Goal: Task Accomplishment & Management: Complete application form

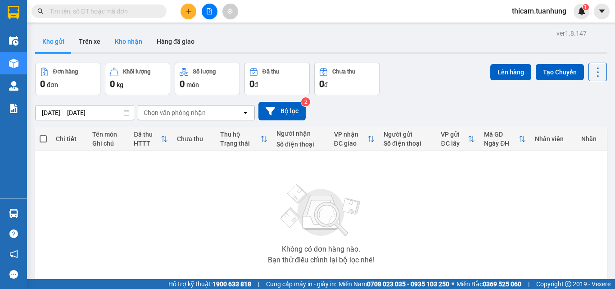
click at [134, 47] on button "Kho nhận" at bounding box center [129, 42] width 42 height 22
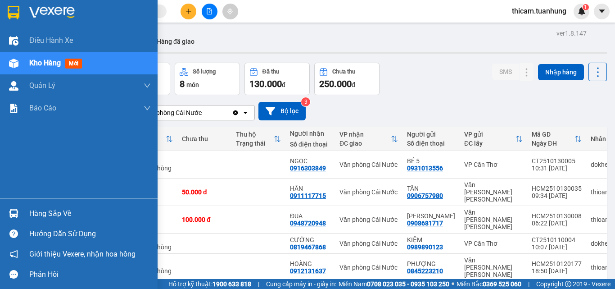
click at [50, 216] on div "Hàng sắp về" at bounding box center [90, 214] width 122 height 14
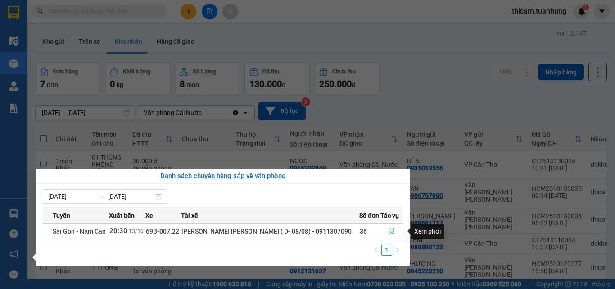
click at [390, 230] on icon "file-done" at bounding box center [392, 230] width 6 height 6
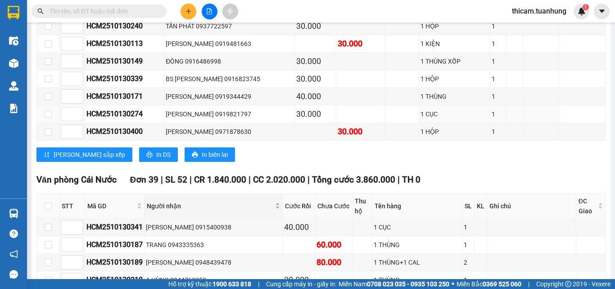
scroll to position [721, 0]
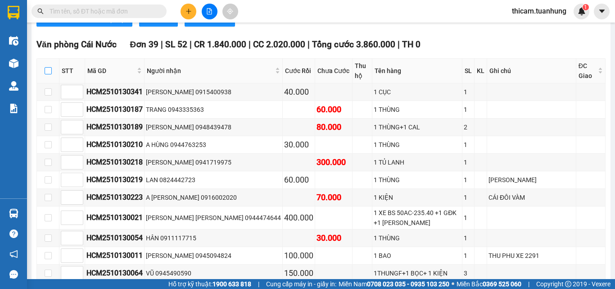
click at [49, 74] on input "checkbox" at bounding box center [48, 70] width 7 height 7
checkbox input "true"
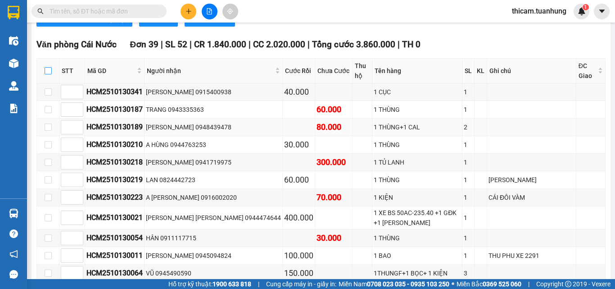
checkbox input "true"
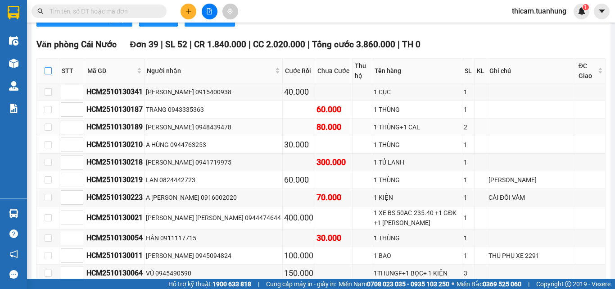
checkbox input "true"
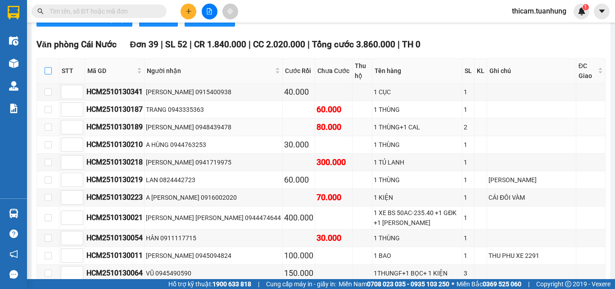
checkbox input "true"
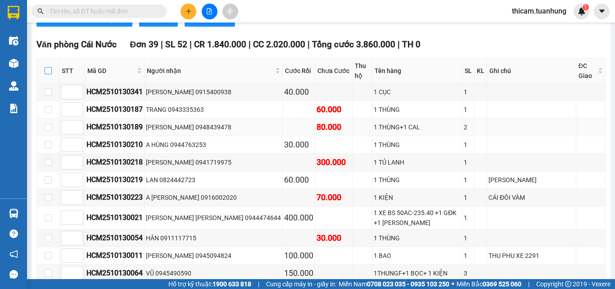
checkbox input "true"
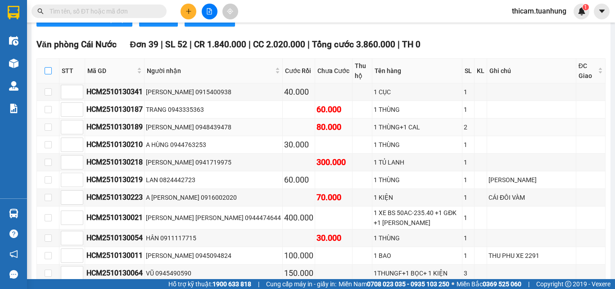
checkbox input "true"
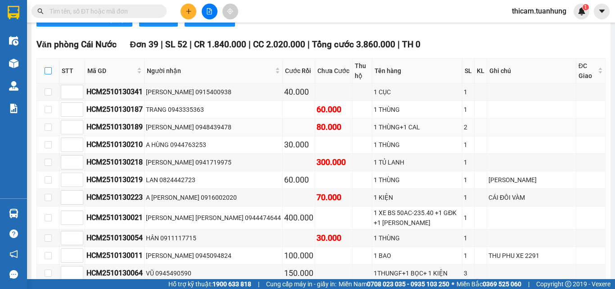
checkbox input "true"
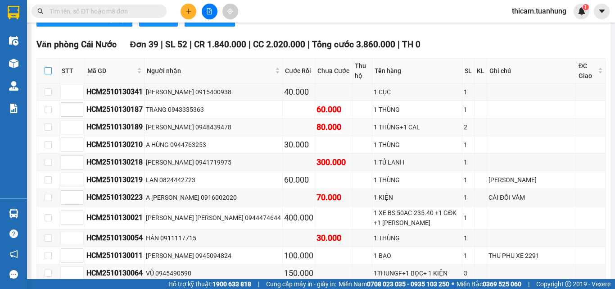
checkbox input "true"
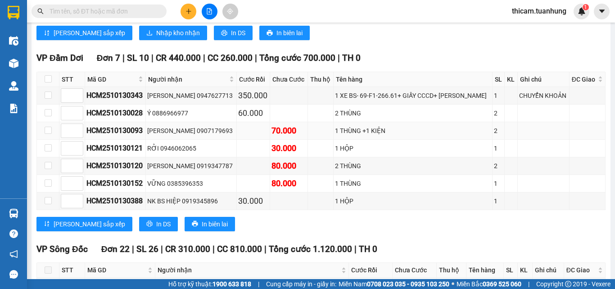
scroll to position [1396, 0]
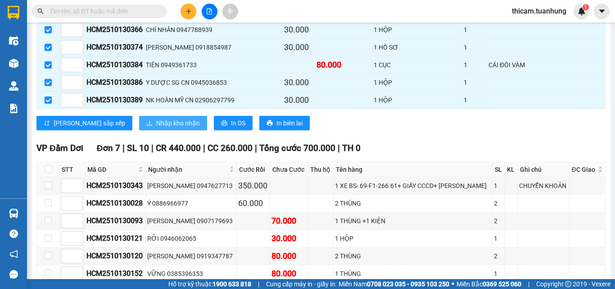
click at [156, 128] on span "Nhập kho nhận" at bounding box center [178, 123] width 44 height 10
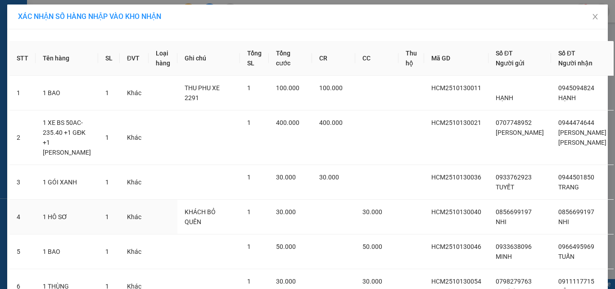
click at [339, 200] on td at bounding box center [333, 217] width 43 height 35
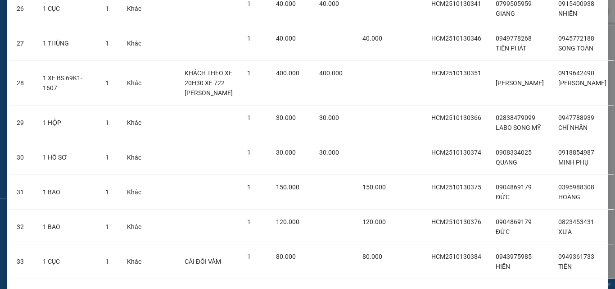
scroll to position [1190, 0]
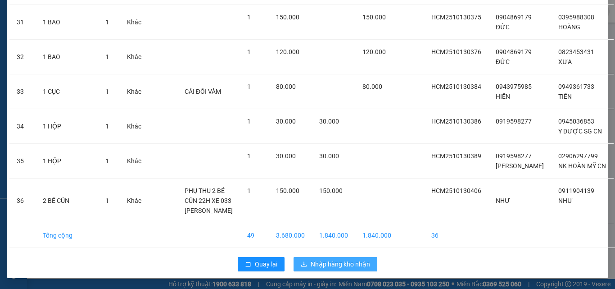
click at [341, 264] on span "Nhập hàng kho nhận" at bounding box center [340, 264] width 59 height 10
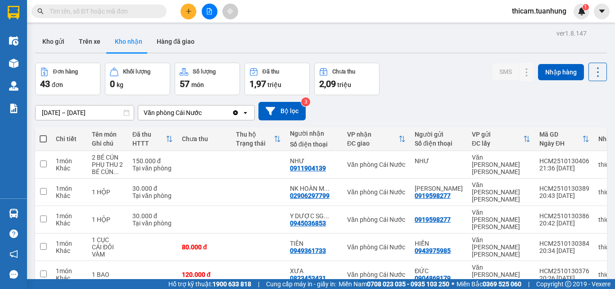
scroll to position [159, 0]
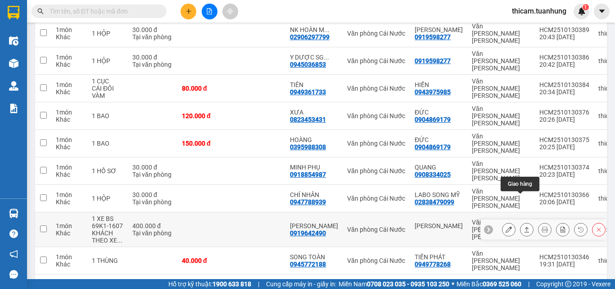
click at [524, 226] on icon at bounding box center [527, 229] width 6 height 6
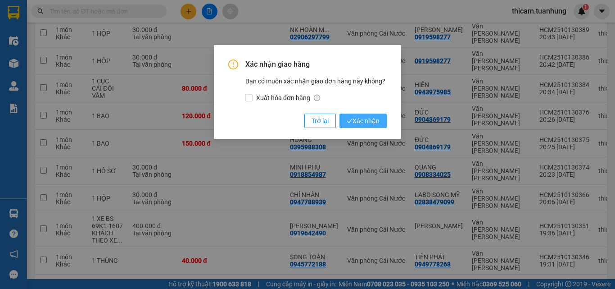
click at [376, 123] on span "Xác nhận" at bounding box center [363, 121] width 33 height 10
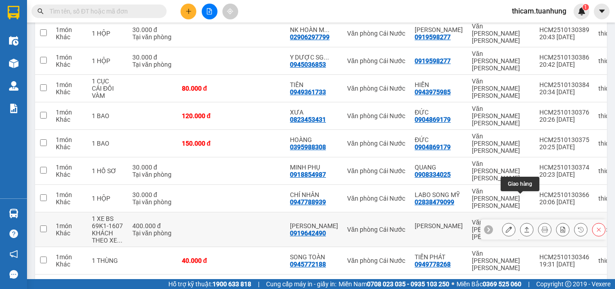
click at [518, 202] on div "Chi tiết Tên món Ghi chú Đã thu HTTT Chưa thu Thu hộ Trạng thái Người nhận Số đ…" at bounding box center [321, 135] width 572 height 335
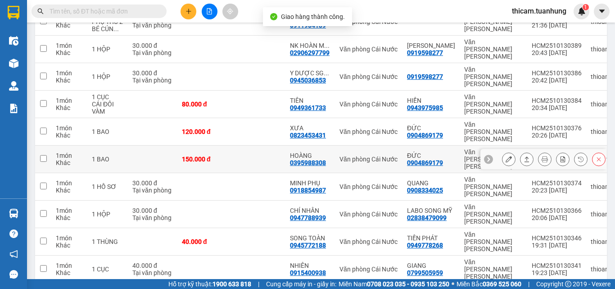
scroll to position [144, 0]
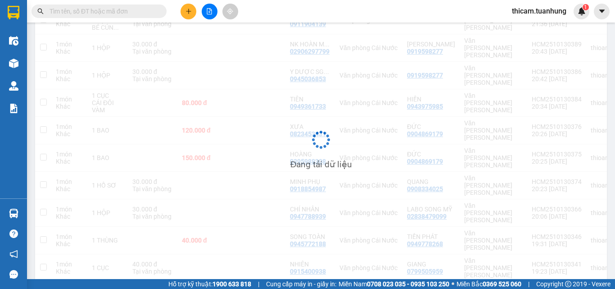
scroll to position [41, 0]
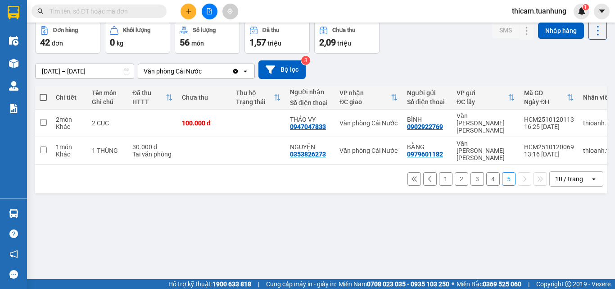
click at [489, 172] on button "4" at bounding box center [493, 179] width 14 height 14
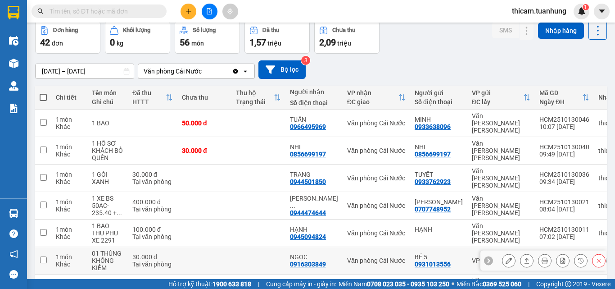
scroll to position [86, 0]
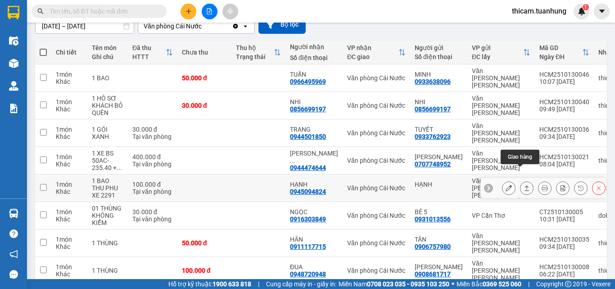
click at [522, 180] on button at bounding box center [527, 188] width 13 height 16
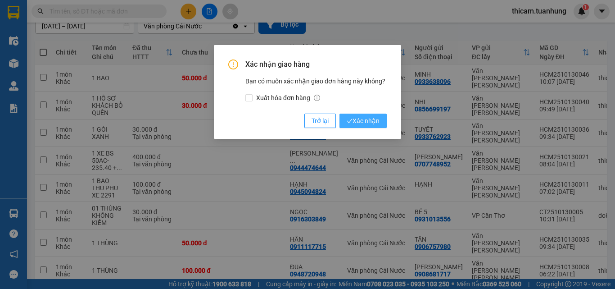
click at [355, 118] on span "Xác nhận" at bounding box center [363, 121] width 33 height 10
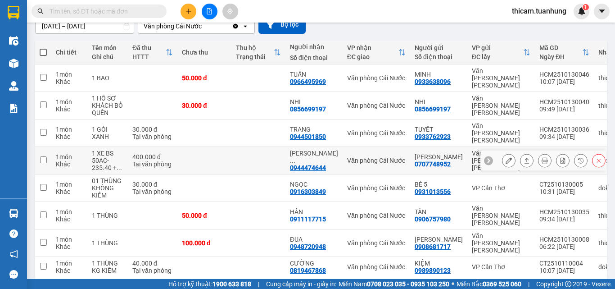
scroll to position [137, 0]
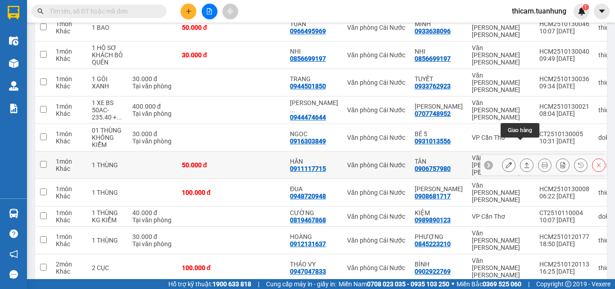
click at [524, 162] on icon at bounding box center [527, 165] width 6 height 6
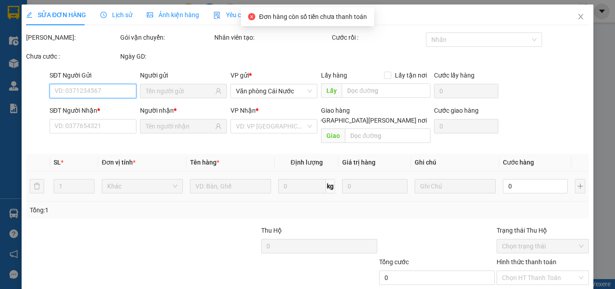
scroll to position [46, 0]
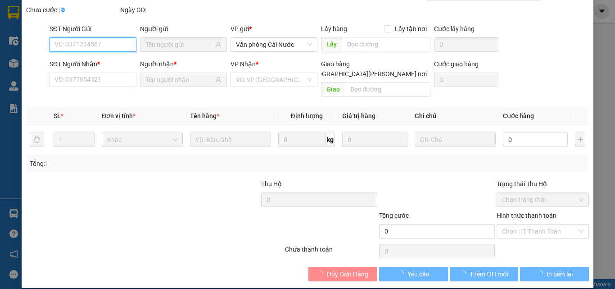
type input "0906757980"
type input "TÂN"
type input "0911117715"
type input "HÂN"
type input "50.000"
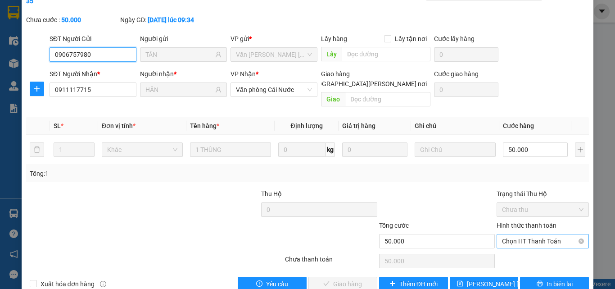
click at [525, 234] on span "Chọn HT Thanh Toán" at bounding box center [543, 241] width 82 height 14
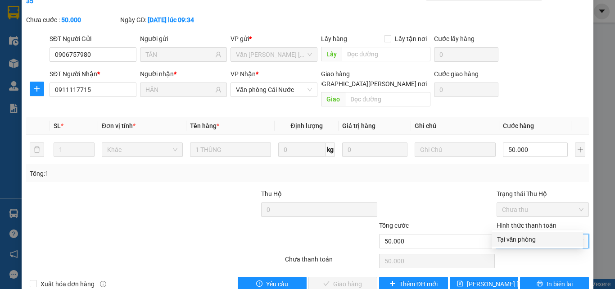
click at [518, 241] on div "Tại văn phòng" at bounding box center [537, 239] width 81 height 10
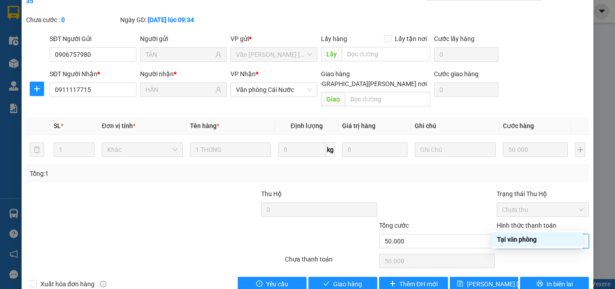
type input "0"
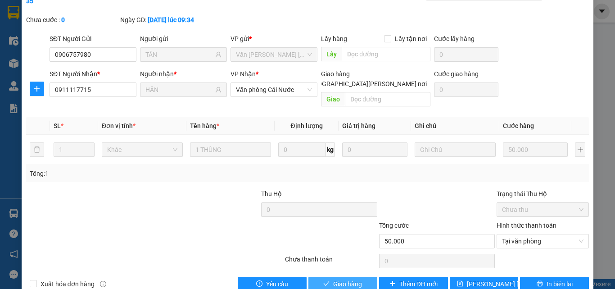
click at [354, 279] on span "Giao hàng" at bounding box center [347, 284] width 29 height 10
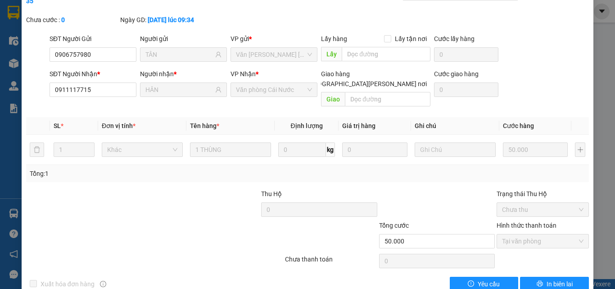
scroll to position [0, 0]
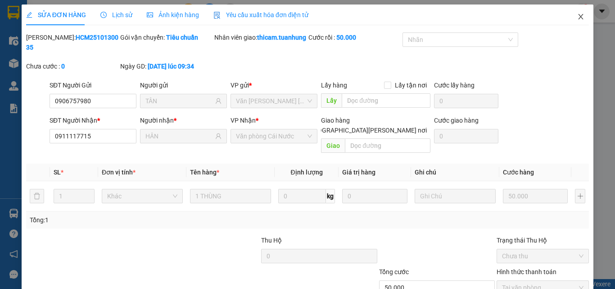
click at [579, 18] on icon "close" at bounding box center [581, 16] width 5 height 5
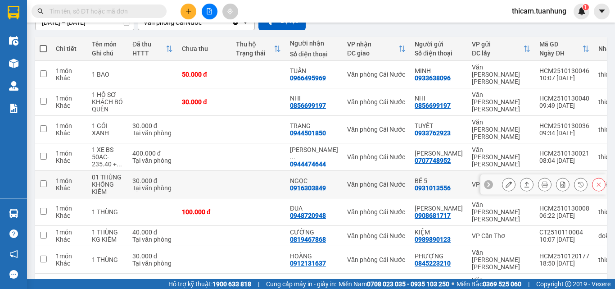
scroll to position [137, 0]
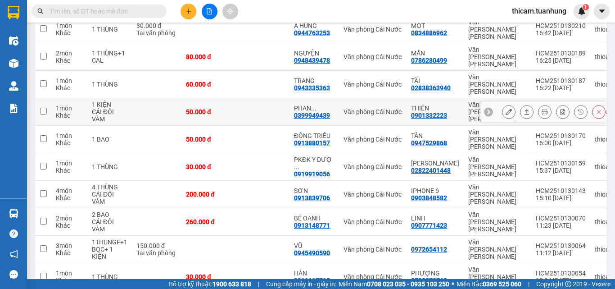
scroll to position [144, 0]
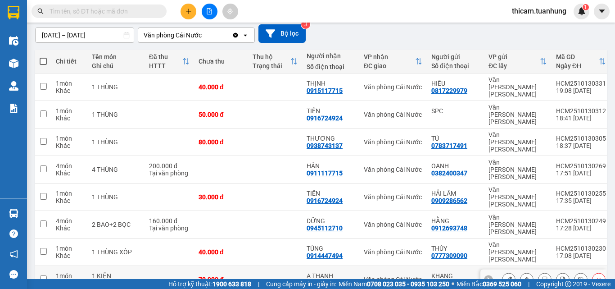
scroll to position [123, 0]
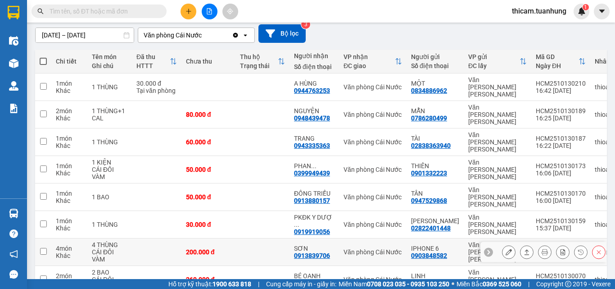
scroll to position [144, 0]
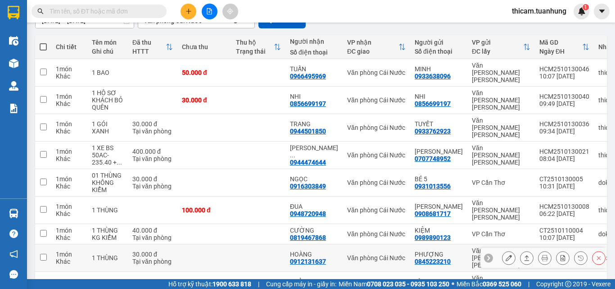
scroll to position [137, 0]
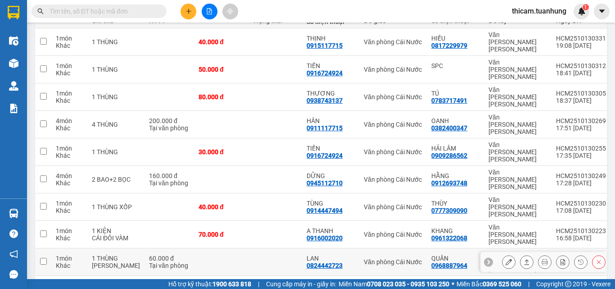
scroll to position [77, 0]
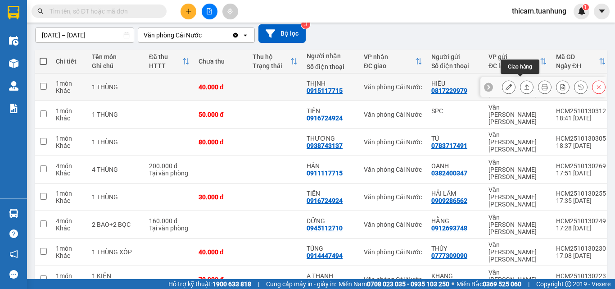
click at [525, 84] on icon at bounding box center [527, 86] width 5 height 5
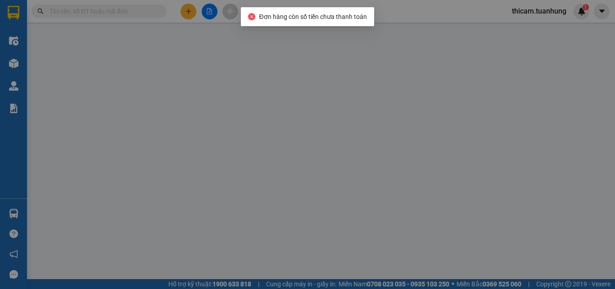
type input "0817229979"
type input "HIẾU"
type input "0915117715"
type input "THỊNH"
type input "40.000"
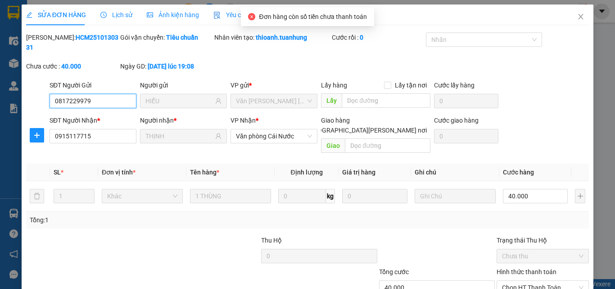
scroll to position [46, 0]
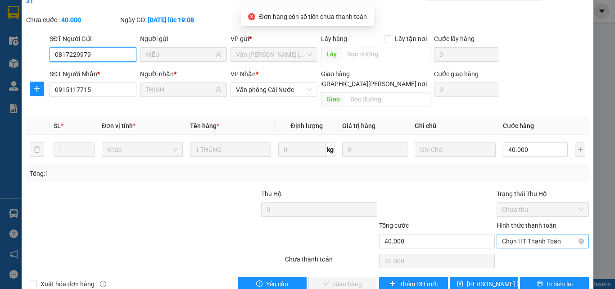
click at [549, 234] on span "Chọn HT Thanh Toán" at bounding box center [543, 241] width 82 height 14
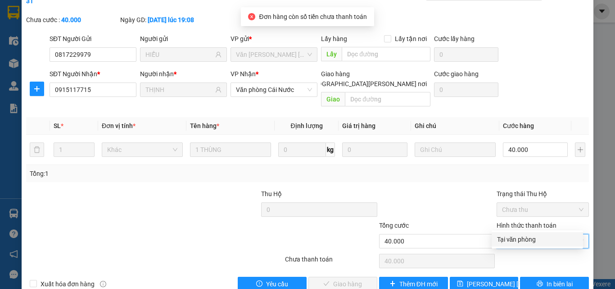
click at [518, 239] on div "Tại văn phòng" at bounding box center [537, 239] width 81 height 10
type input "0"
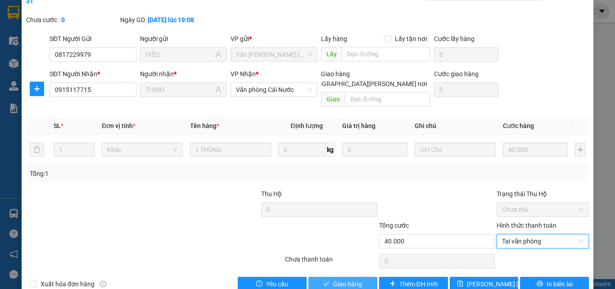
click at [344, 279] on span "Giao hàng" at bounding box center [347, 284] width 29 height 10
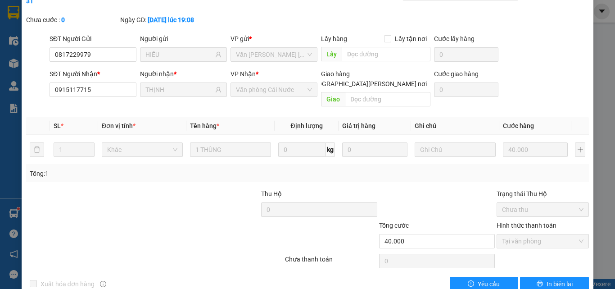
scroll to position [0, 0]
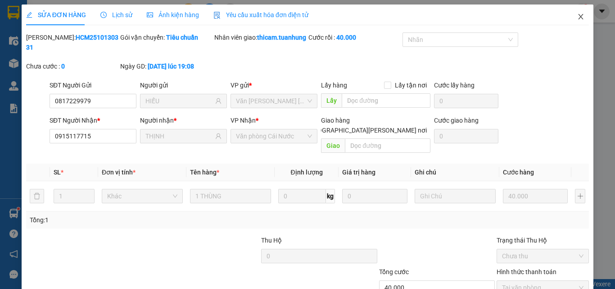
click at [577, 14] on icon "close" at bounding box center [580, 16] width 7 height 7
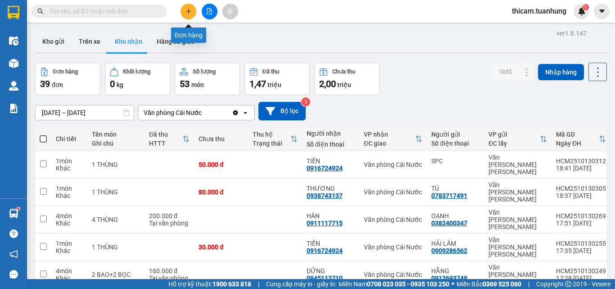
click at [187, 12] on icon "plus" at bounding box center [189, 11] width 6 height 6
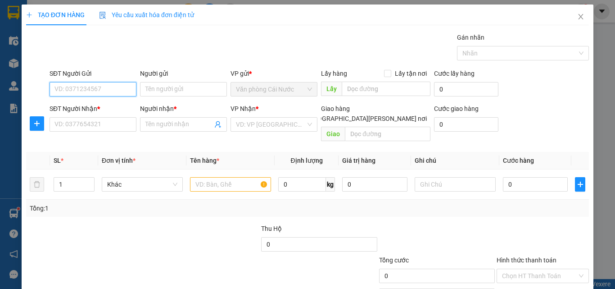
click at [112, 87] on input "SĐT Người Gửi" at bounding box center [93, 89] width 87 height 14
type input "0915994908"
click at [104, 106] on div "0915994908 - HÓA" at bounding box center [91, 107] width 75 height 10
type input "HÓA"
type input "0915994908"
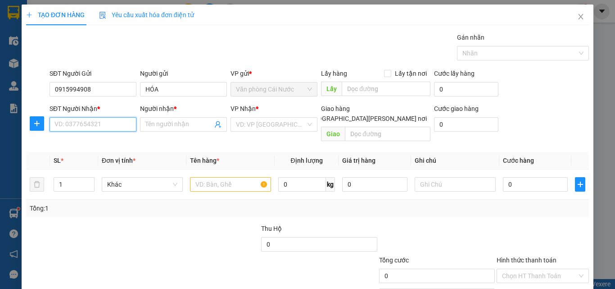
click at [101, 121] on input "SĐT Người Nhận *" at bounding box center [93, 124] width 87 height 14
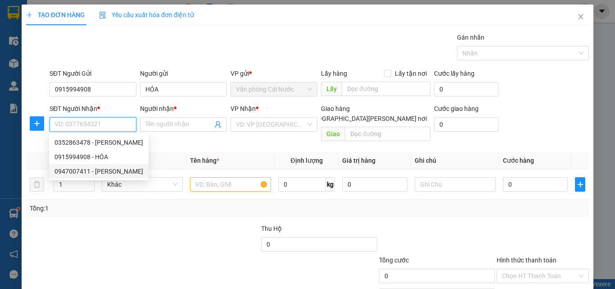
click at [106, 170] on div "0947007411 - NGUYỆN" at bounding box center [98, 171] width 89 height 10
type input "0947007411"
type input "NGUYỆN"
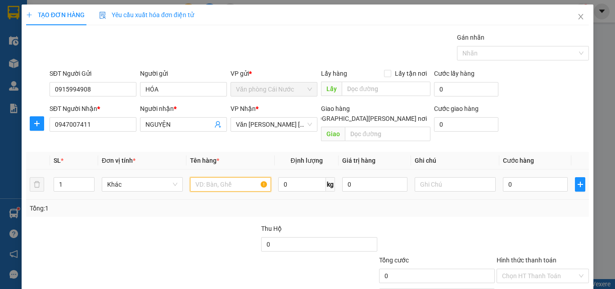
click at [215, 177] on input "text" at bounding box center [230, 184] width 81 height 14
type input "1 THÙNG"
click at [519, 177] on input "0" at bounding box center [535, 184] width 65 height 14
type input "7"
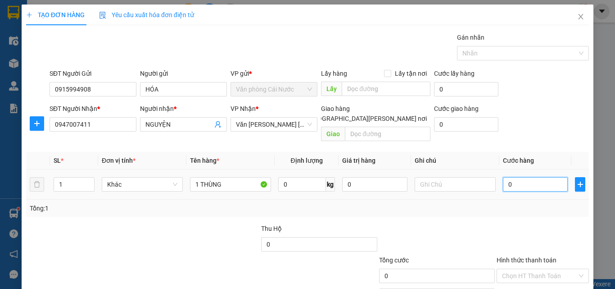
type input "7"
type input "70"
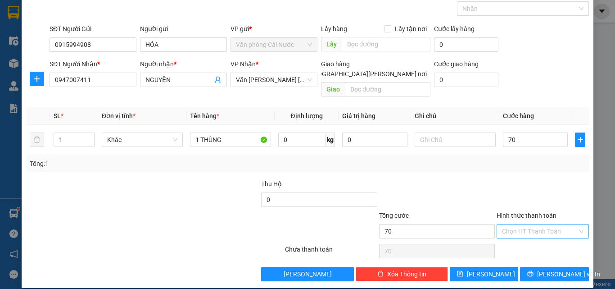
type input "70.000"
click at [522, 224] on input "Hình thức thanh toán" at bounding box center [539, 231] width 75 height 14
click at [520, 236] on div "Tại văn phòng" at bounding box center [537, 239] width 81 height 10
type input "0"
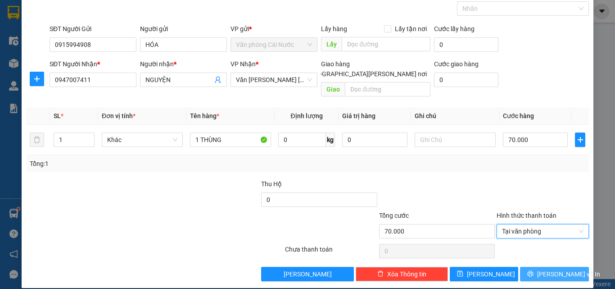
click at [520, 267] on button "Lưu và In" at bounding box center [554, 274] width 69 height 14
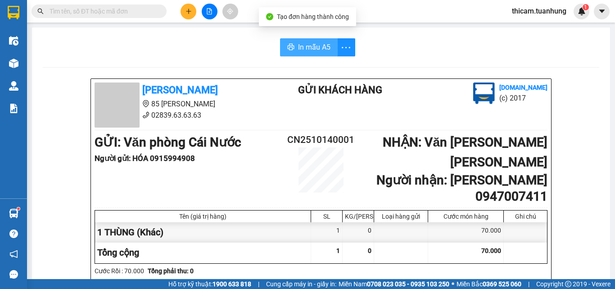
click at [322, 45] on span "In mẫu A5" at bounding box center [314, 46] width 32 height 11
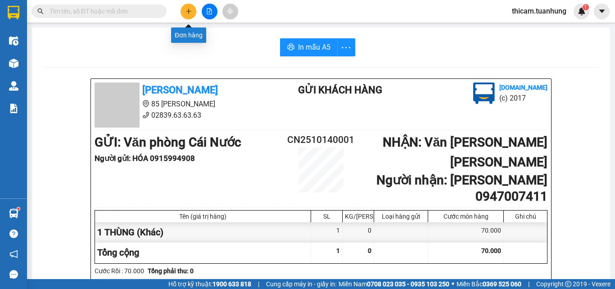
click at [186, 11] on icon "plus" at bounding box center [189, 11] width 6 height 6
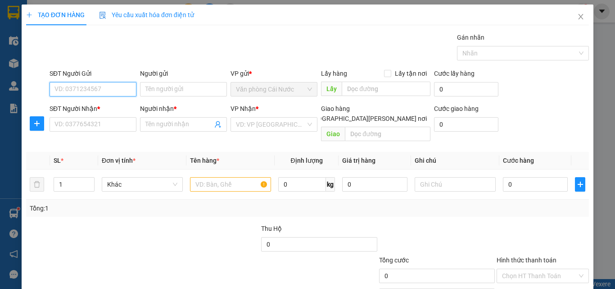
click at [127, 91] on input "SĐT Người Gửi" at bounding box center [93, 89] width 87 height 14
type input "0903712861"
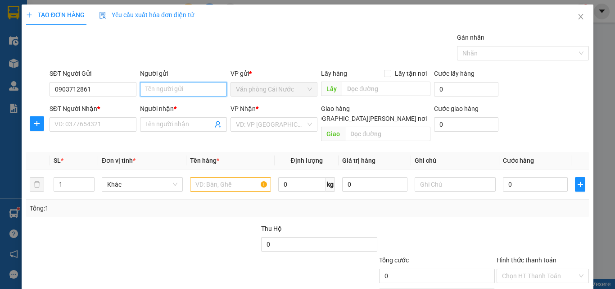
click at [179, 89] on input "Người gửi" at bounding box center [183, 89] width 87 height 14
type input "D"
type input "ĐỨC"
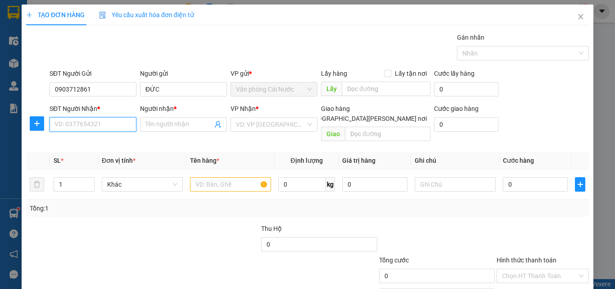
click at [108, 121] on input "SĐT Người Nhận *" at bounding box center [93, 124] width 87 height 14
click at [108, 123] on input "SĐT Người Nhận *" at bounding box center [93, 124] width 87 height 14
type input "0942861795"
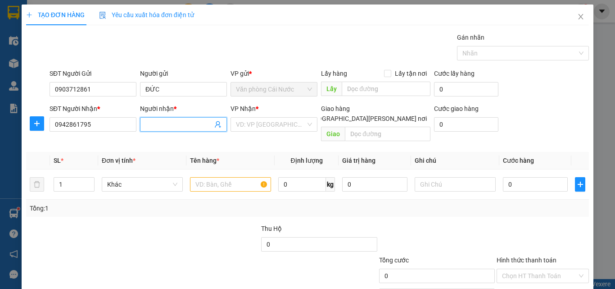
click at [154, 119] on span at bounding box center [183, 124] width 87 height 14
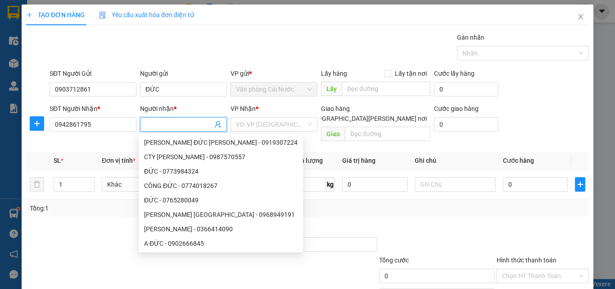
type input "0"
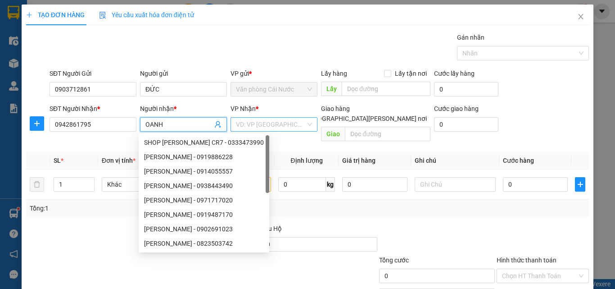
type input "OANH"
click at [277, 126] on input "search" at bounding box center [271, 125] width 70 height 14
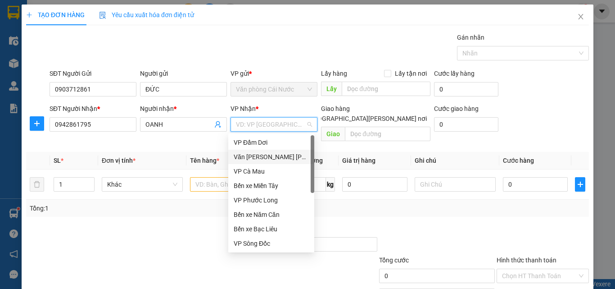
click at [283, 155] on div "Văn [PERSON_NAME] [PERSON_NAME]" at bounding box center [271, 157] width 75 height 10
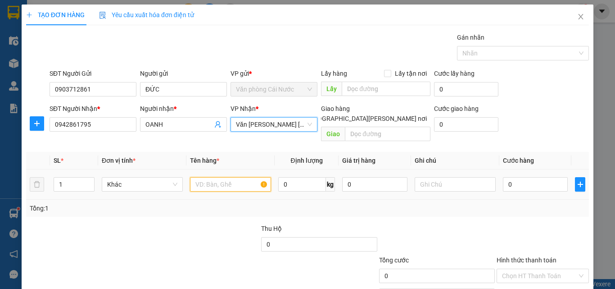
click at [241, 177] on input "text" at bounding box center [230, 184] width 81 height 14
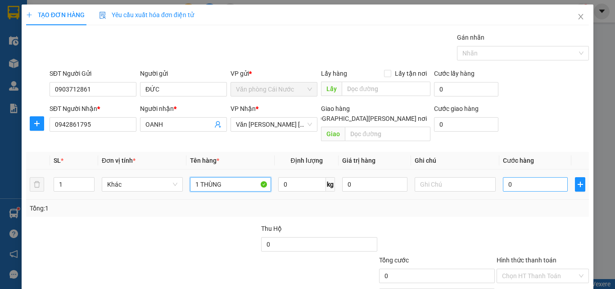
type input "1 THÙNG"
click at [529, 177] on input "0" at bounding box center [535, 184] width 65 height 14
type input "4"
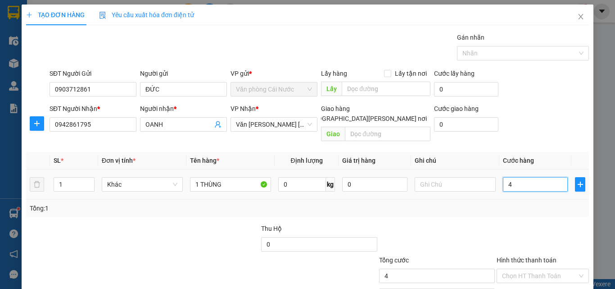
type input "40"
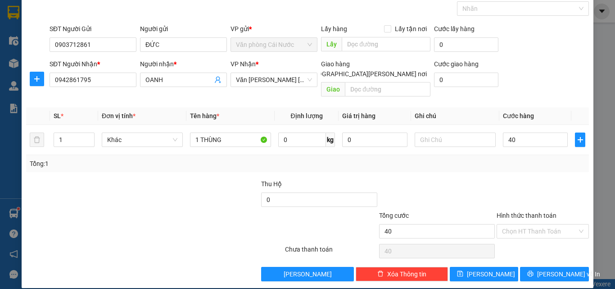
type input "40.000"
click at [543, 179] on div at bounding box center [543, 195] width 94 height 32
click at [528, 267] on button "Lưu và In" at bounding box center [554, 274] width 69 height 14
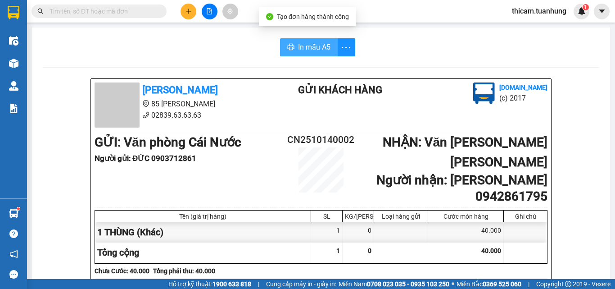
click at [315, 48] on span "In mẫu A5" at bounding box center [314, 46] width 32 height 11
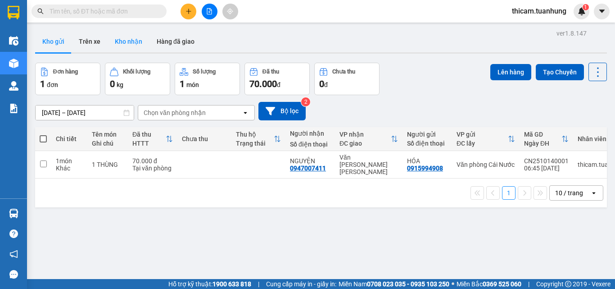
click at [128, 43] on button "Kho nhận" at bounding box center [129, 42] width 42 height 22
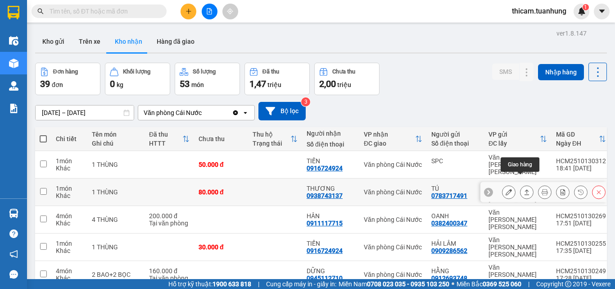
click at [524, 189] on icon at bounding box center [527, 192] width 6 height 6
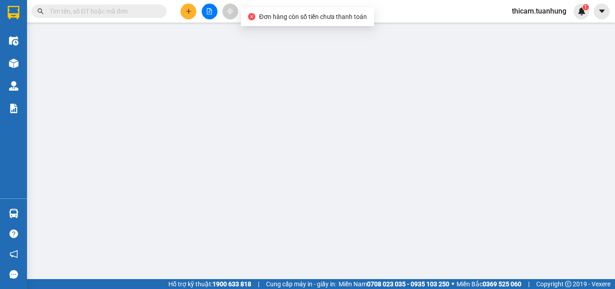
type input "0783717491"
type input "TÚ"
type input "0938743137"
type input "THƯƠNG"
type input "80.000"
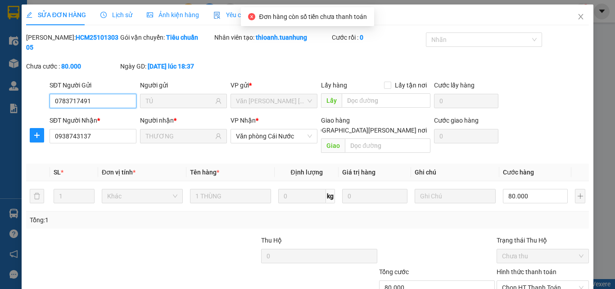
scroll to position [46, 0]
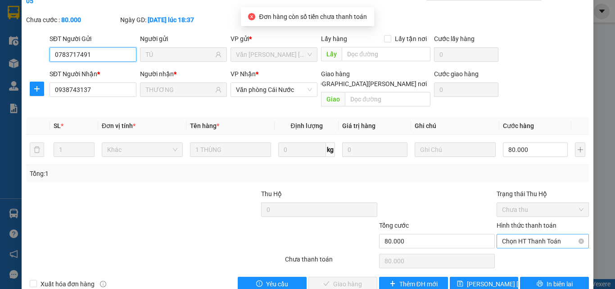
click at [531, 234] on span "Chọn HT Thanh Toán" at bounding box center [543, 241] width 82 height 14
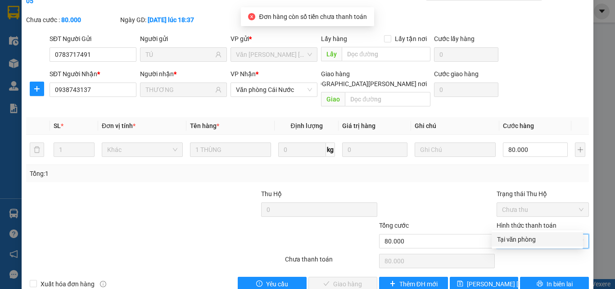
click at [516, 241] on div "Tại văn phòng" at bounding box center [537, 239] width 81 height 10
type input "0"
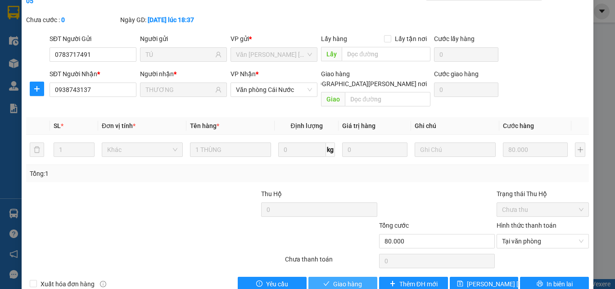
click at [352, 273] on span "Giao hàng" at bounding box center [347, 284] width 29 height 10
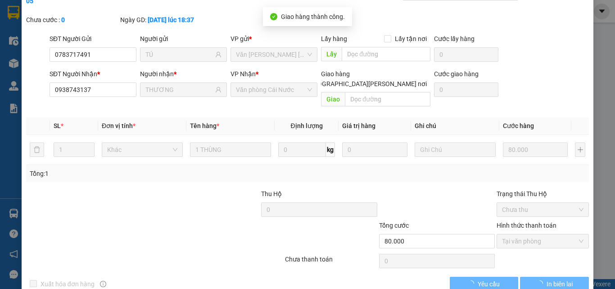
scroll to position [0, 0]
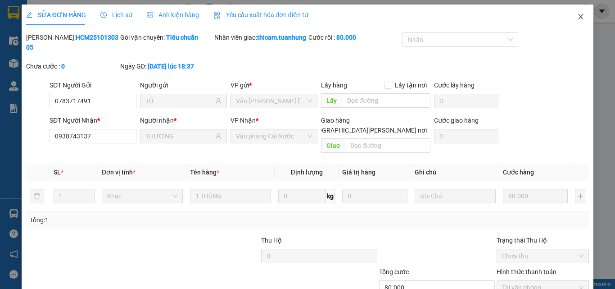
click at [577, 18] on icon "close" at bounding box center [580, 16] width 7 height 7
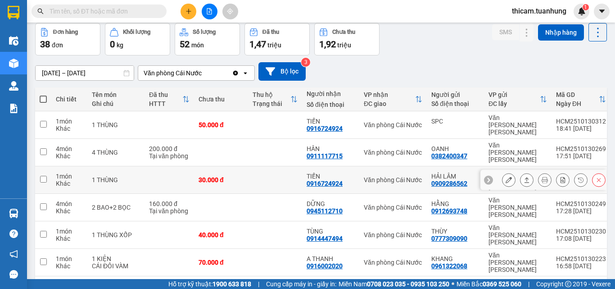
scroll to position [130, 0]
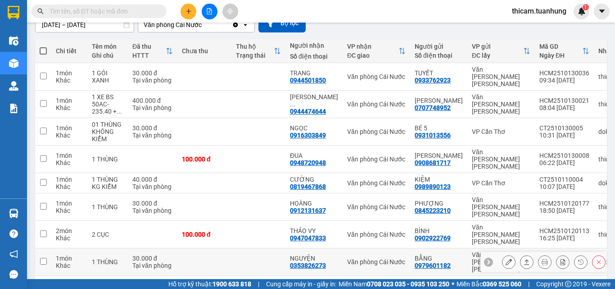
scroll to position [89, 0]
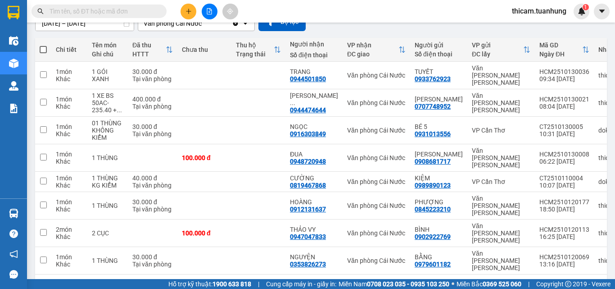
click at [455, 273] on button "1" at bounding box center [462, 289] width 14 height 14
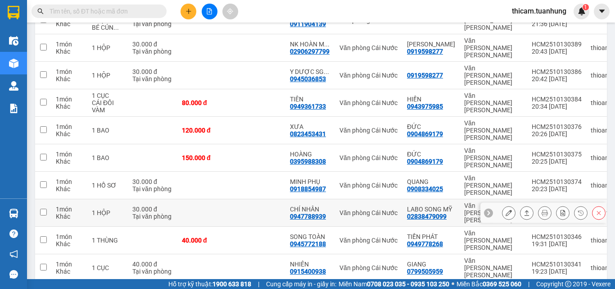
scroll to position [54, 0]
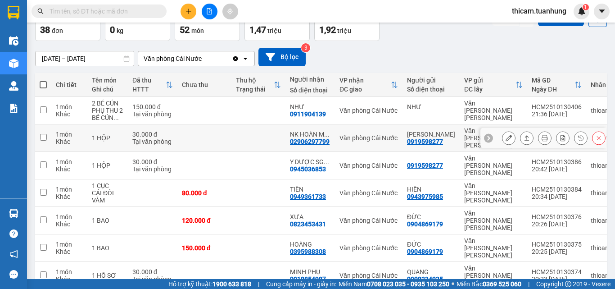
click at [525, 138] on icon at bounding box center [527, 137] width 5 height 5
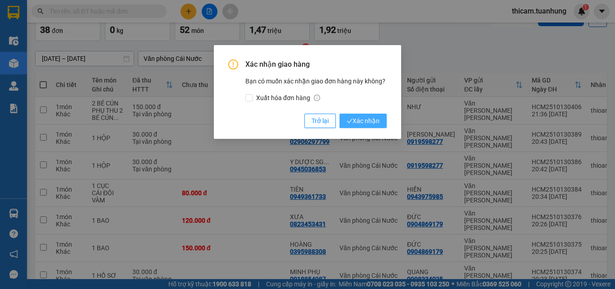
click at [371, 118] on span "Xác nhận" at bounding box center [363, 121] width 33 height 10
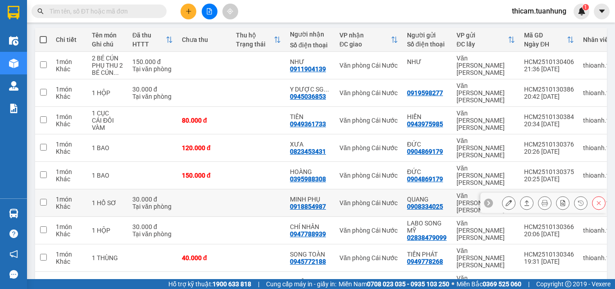
scroll to position [137, 0]
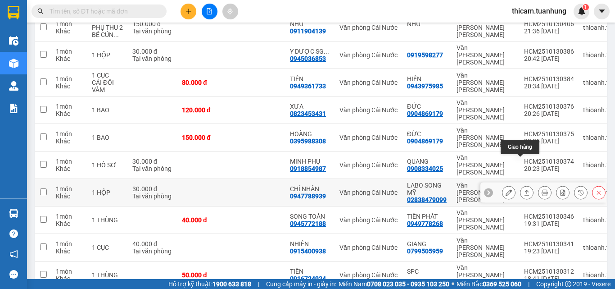
click at [524, 189] on icon at bounding box center [527, 192] width 6 height 6
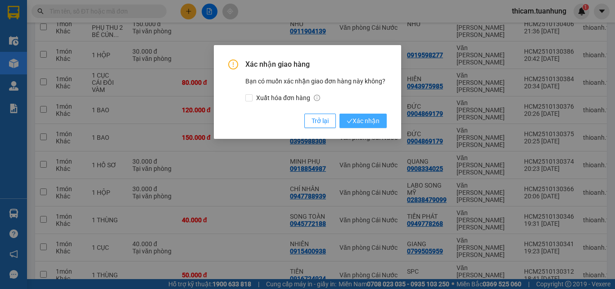
click at [370, 120] on body "Kết quả tìm kiếm ( 0 ) Bộ lọc No Data thicam.tuanhung 1 Điều hành xe Kho hàng m…" at bounding box center [307, 144] width 615 height 289
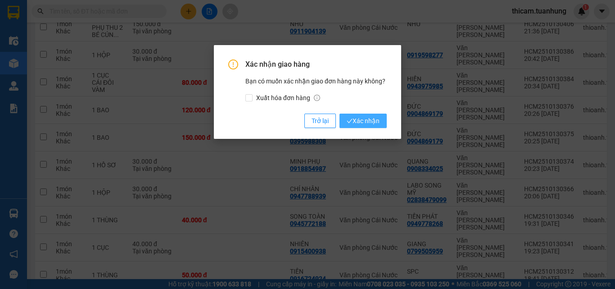
click at [368, 118] on span "Xác nhận" at bounding box center [363, 121] width 33 height 10
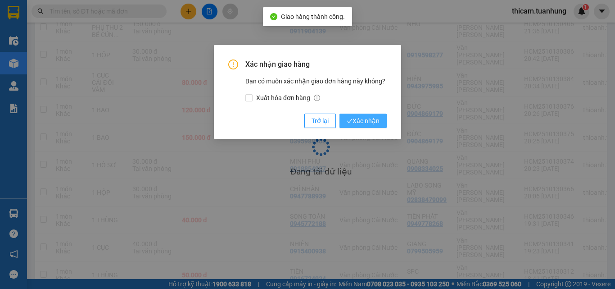
click at [368, 118] on span "Xác nhận" at bounding box center [363, 121] width 33 height 10
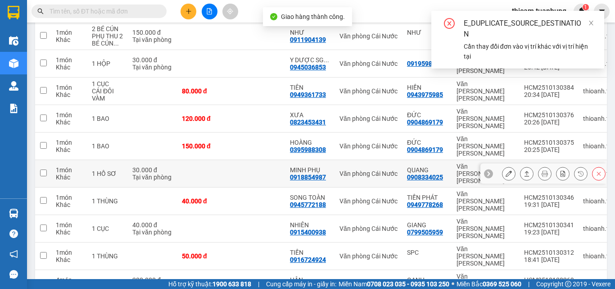
scroll to position [130, 0]
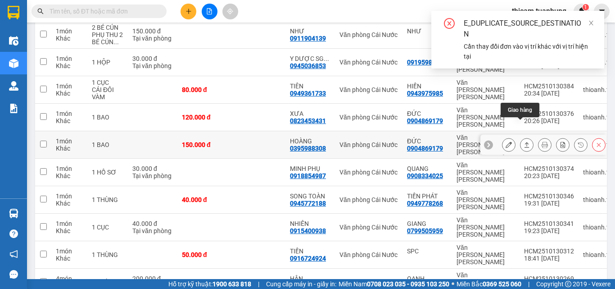
click at [524, 141] on icon at bounding box center [527, 144] width 6 height 6
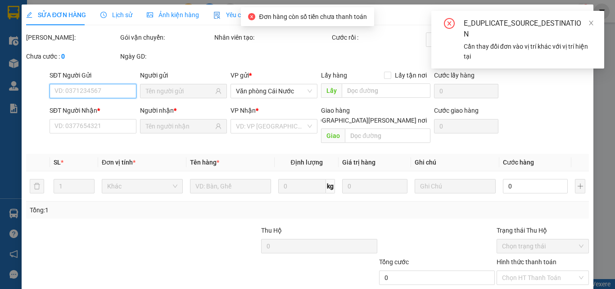
scroll to position [46, 0]
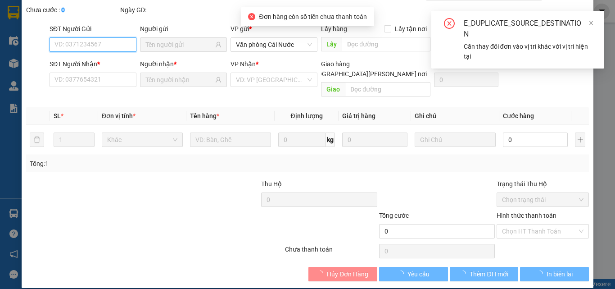
type input "0904869179"
type input "ĐỨC"
type input "0395988308"
type input "HOÀNG"
type input "150.000"
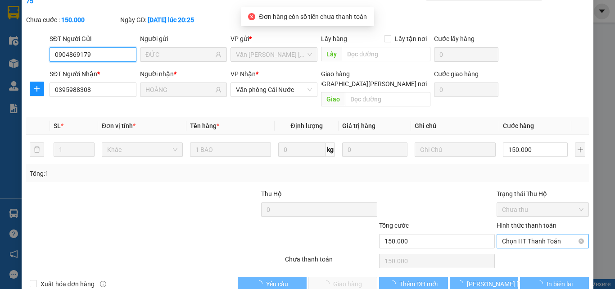
click at [520, 234] on span "Chọn HT Thanh Toán" at bounding box center [543, 241] width 82 height 14
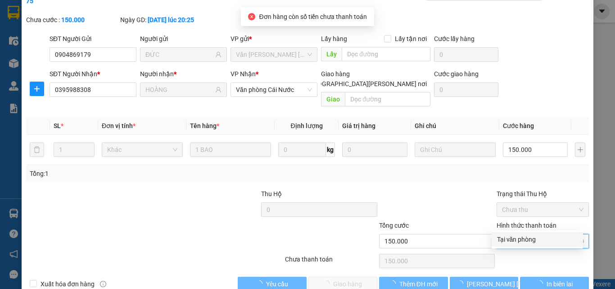
click at [520, 232] on div "Tại văn phòng" at bounding box center [537, 239] width 91 height 14
type input "0"
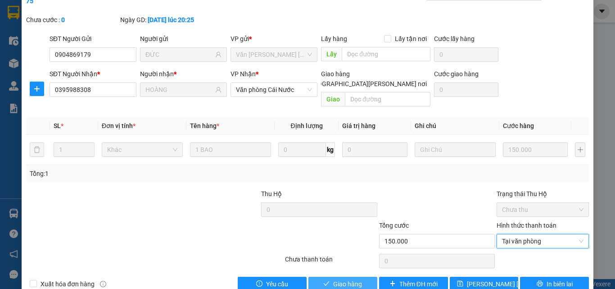
click at [360, 273] on button "Giao hàng" at bounding box center [343, 284] width 69 height 14
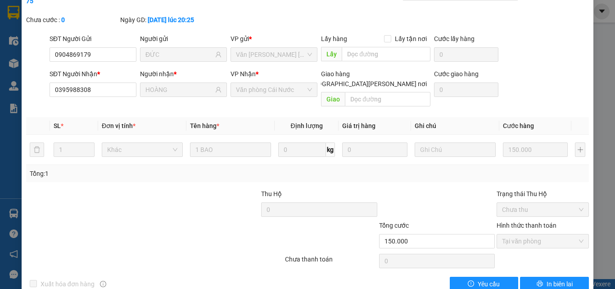
scroll to position [0, 0]
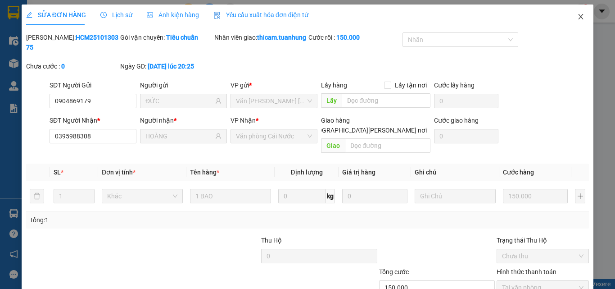
click at [577, 17] on icon "close" at bounding box center [580, 16] width 7 height 7
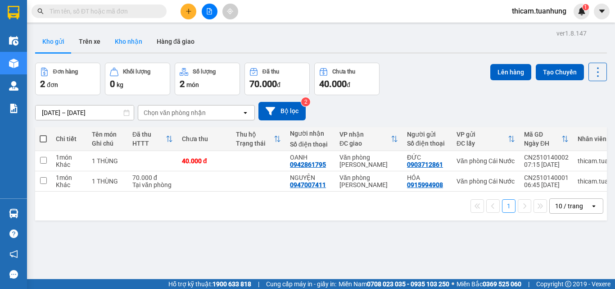
click at [125, 47] on button "Kho nhận" at bounding box center [129, 42] width 42 height 22
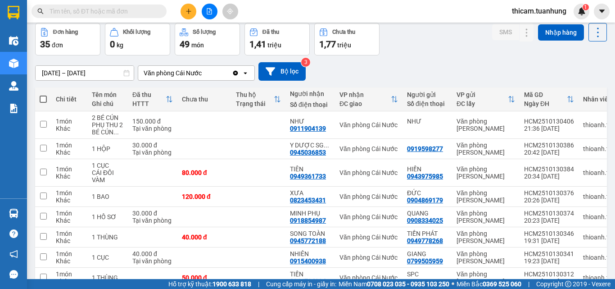
scroll to position [130, 0]
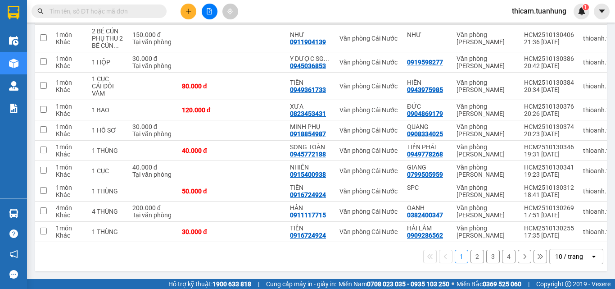
click at [504, 254] on button "4" at bounding box center [509, 257] width 14 height 14
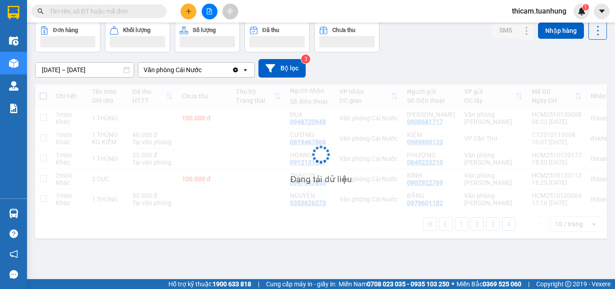
scroll to position [41, 0]
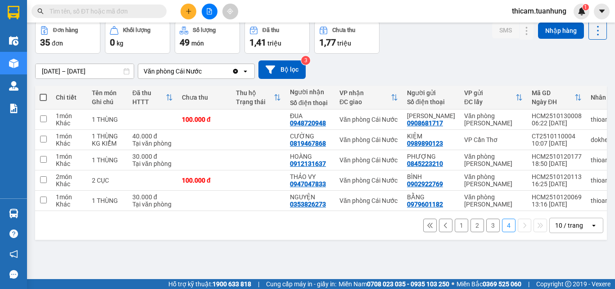
click at [486, 230] on button "3" at bounding box center [493, 225] width 14 height 14
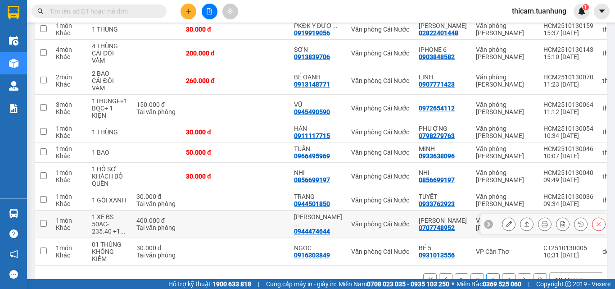
scroll to position [159, 0]
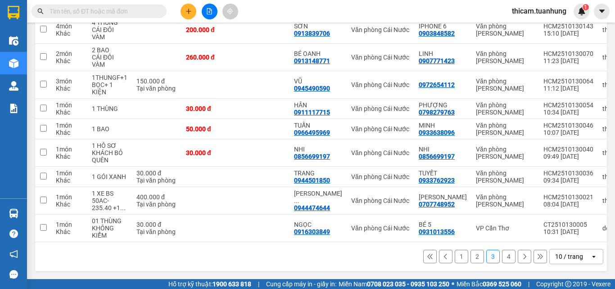
click at [502, 258] on button "4" at bounding box center [509, 257] width 14 height 14
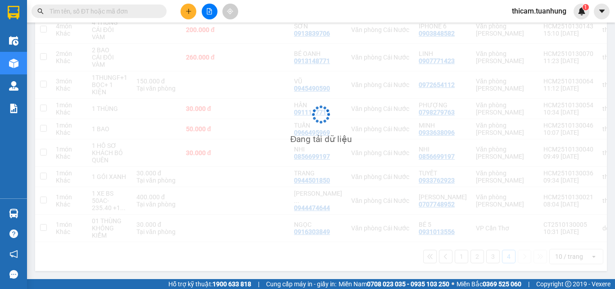
scroll to position [41, 0]
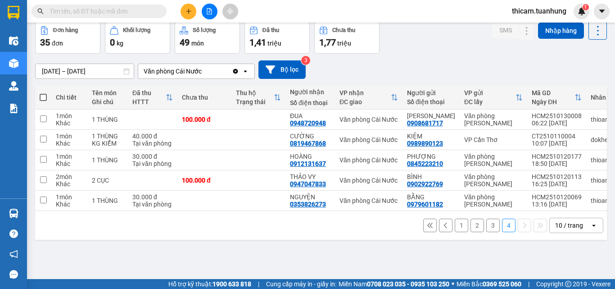
click at [455, 227] on button "1" at bounding box center [462, 225] width 14 height 14
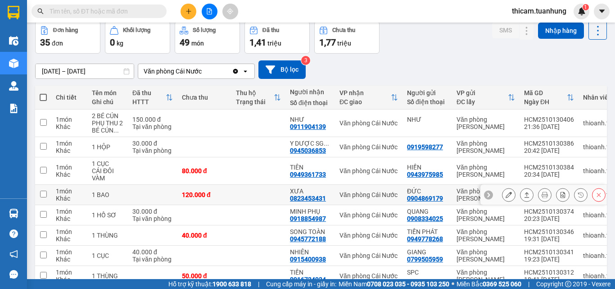
scroll to position [130, 0]
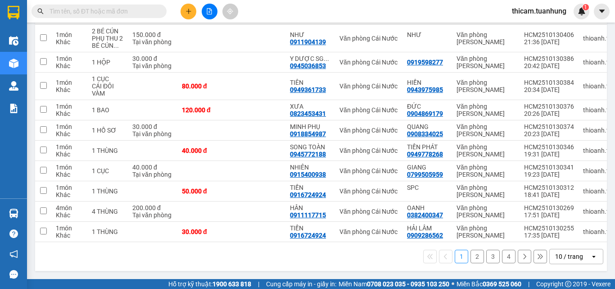
click at [471, 254] on button "2" at bounding box center [478, 257] width 14 height 14
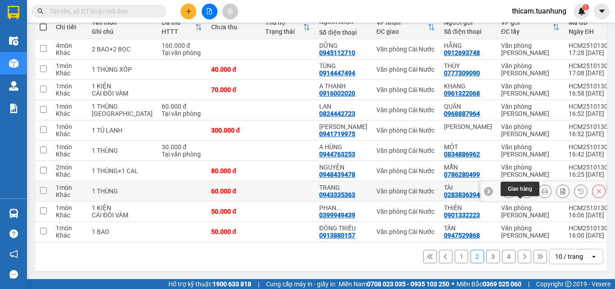
click at [525, 188] on icon at bounding box center [527, 190] width 5 height 5
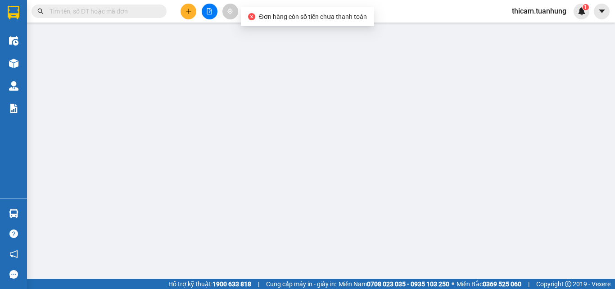
type input "02838363940"
type input "TÀI"
type input "0943335363"
type input "TRANG"
type input "60.000"
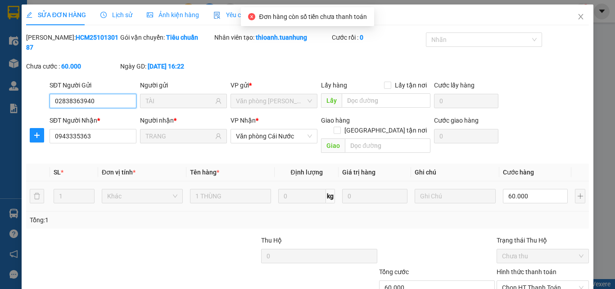
scroll to position [46, 0]
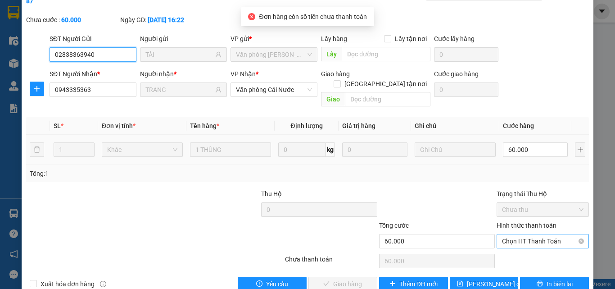
click at [514, 234] on span "Chọn HT Thanh Toán" at bounding box center [543, 241] width 82 height 14
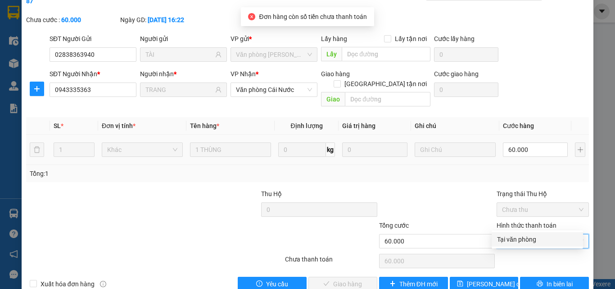
click at [516, 236] on div "Tại văn phòng" at bounding box center [537, 239] width 81 height 10
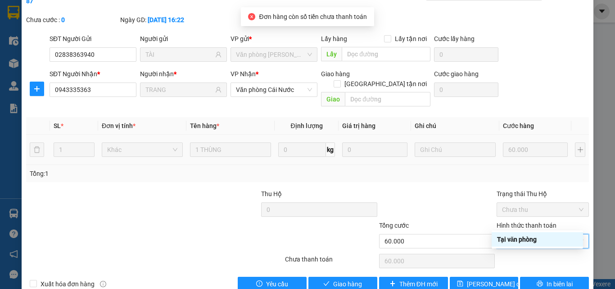
type input "0"
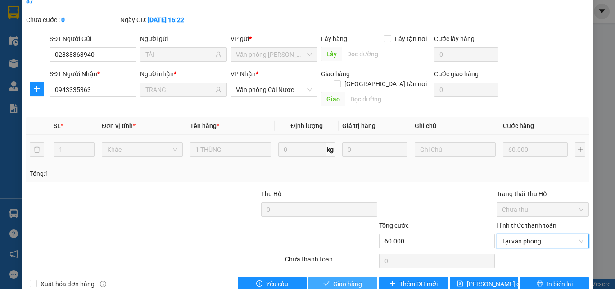
click at [357, 279] on span "Giao hàng" at bounding box center [347, 284] width 29 height 10
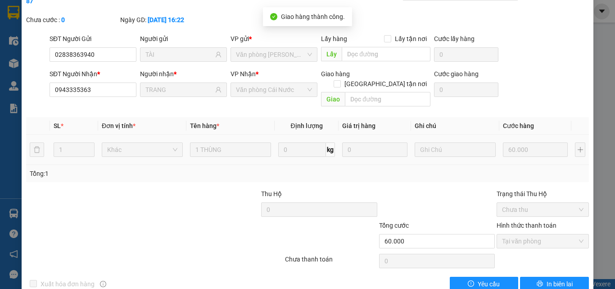
scroll to position [1, 0]
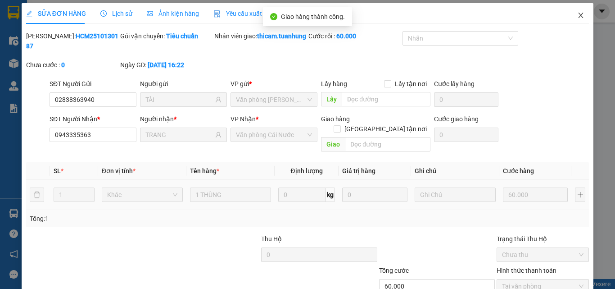
click at [577, 16] on icon "close" at bounding box center [580, 15] width 7 height 7
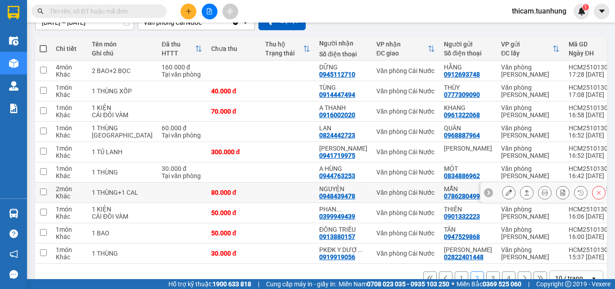
scroll to position [137, 0]
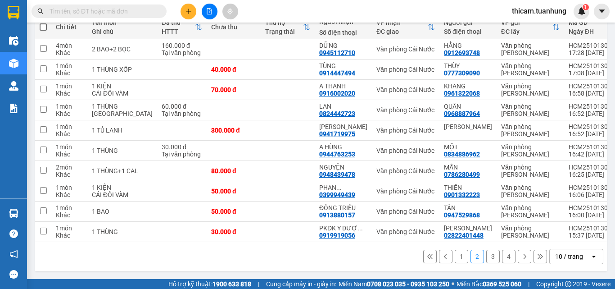
click at [486, 261] on button "3" at bounding box center [493, 257] width 14 height 14
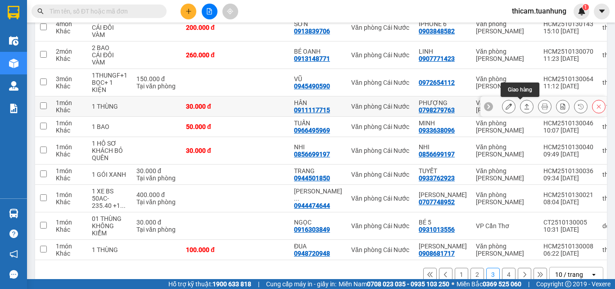
click at [524, 103] on icon at bounding box center [527, 106] width 6 height 6
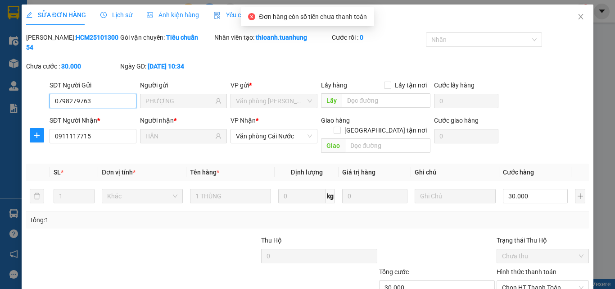
scroll to position [46, 0]
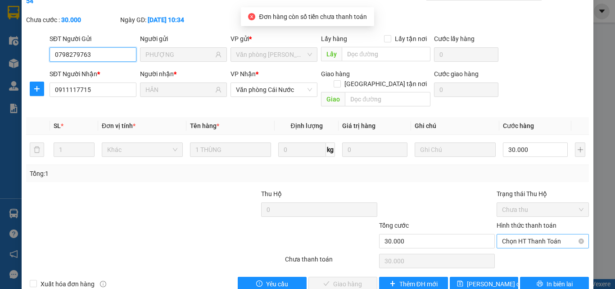
click at [531, 234] on span "Chọn HT Thanh Toán" at bounding box center [543, 241] width 82 height 14
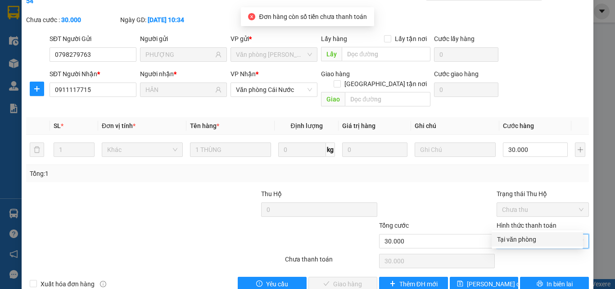
click at [515, 238] on div "Tại văn phòng" at bounding box center [537, 239] width 81 height 10
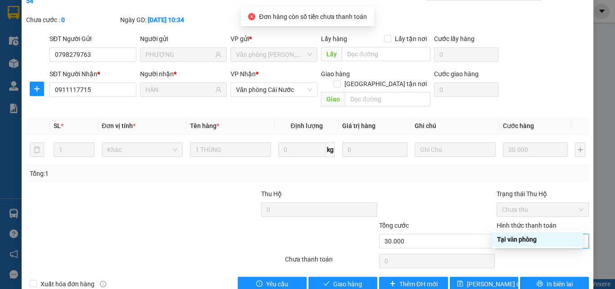
type input "0"
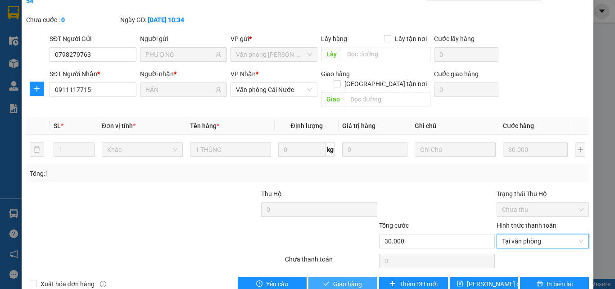
click at [354, 279] on span "Giao hàng" at bounding box center [347, 284] width 29 height 10
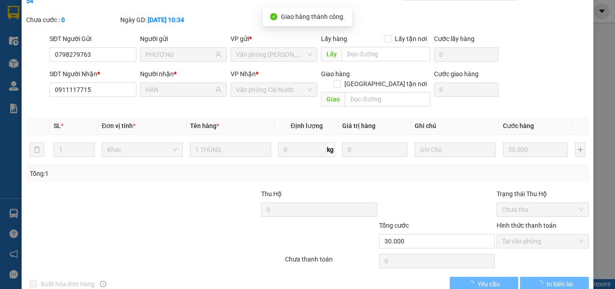
scroll to position [0, 0]
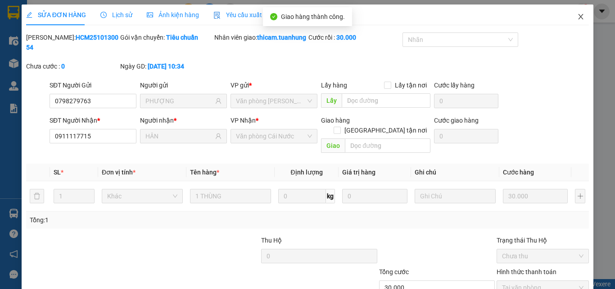
click at [576, 21] on span "Close" at bounding box center [580, 17] width 25 height 25
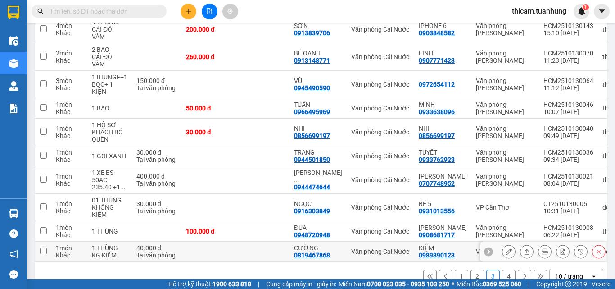
scroll to position [159, 0]
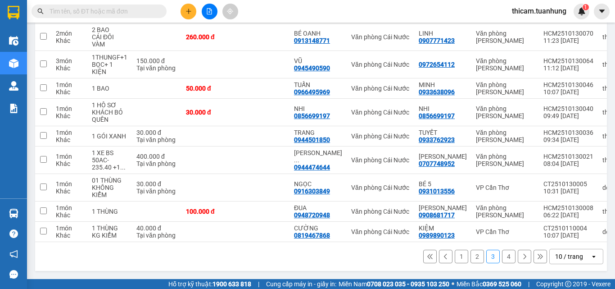
click at [502, 259] on button "4" at bounding box center [509, 257] width 14 height 14
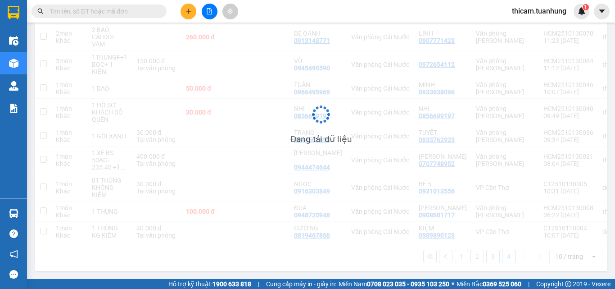
scroll to position [41, 0]
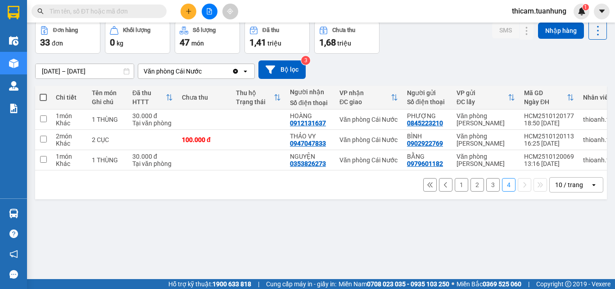
click at [455, 191] on button "1" at bounding box center [462, 185] width 14 height 14
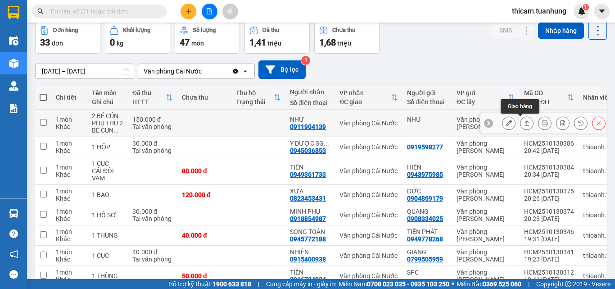
click at [524, 125] on icon at bounding box center [527, 123] width 6 height 6
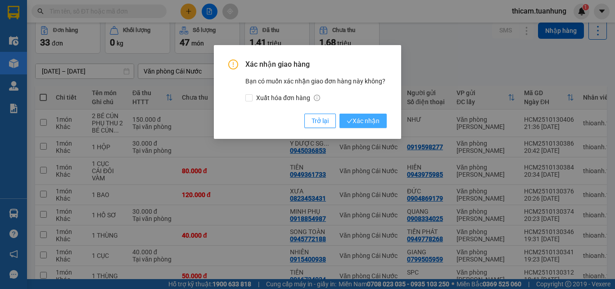
click at [354, 124] on span "Xác nhận" at bounding box center [363, 121] width 33 height 10
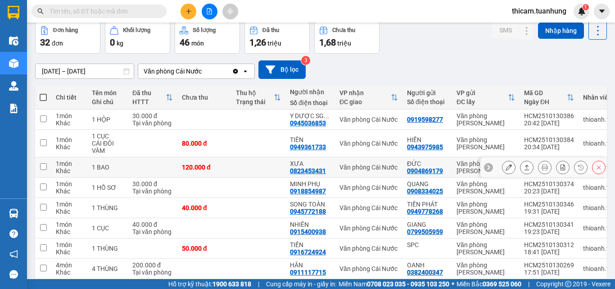
scroll to position [86, 0]
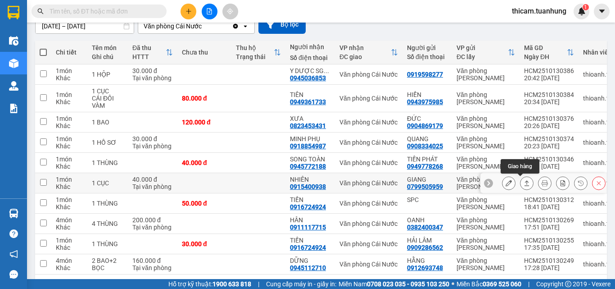
click at [524, 184] on icon at bounding box center [527, 183] width 6 height 6
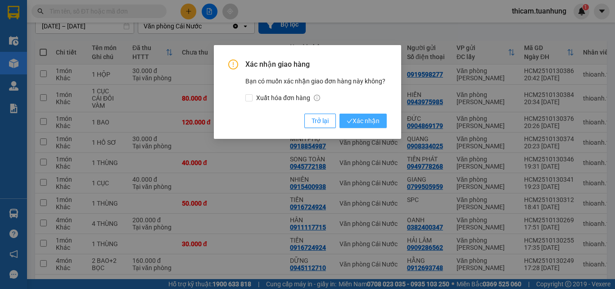
click at [373, 120] on span "Xác nhận" at bounding box center [363, 121] width 33 height 10
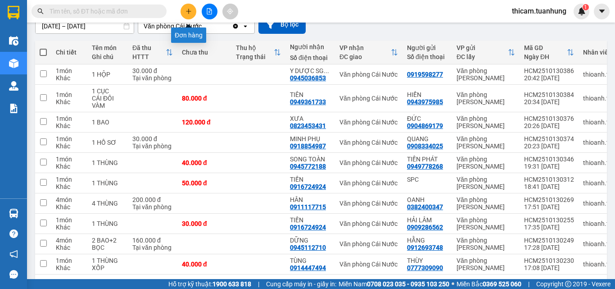
click at [194, 11] on button at bounding box center [189, 12] width 16 height 16
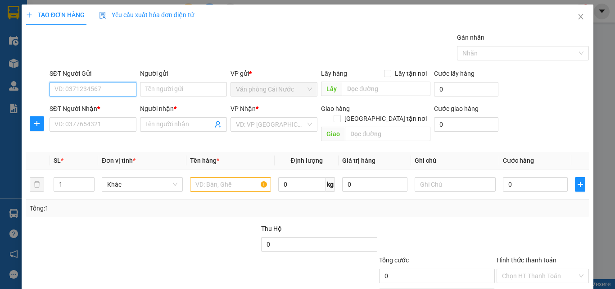
click at [124, 91] on input "SĐT Người Gửi" at bounding box center [93, 89] width 87 height 14
type input "0963829473"
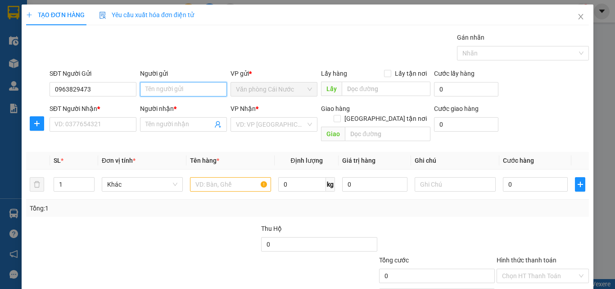
click at [170, 88] on input "Người gửi" at bounding box center [183, 89] width 87 height 14
type input "BÉ"
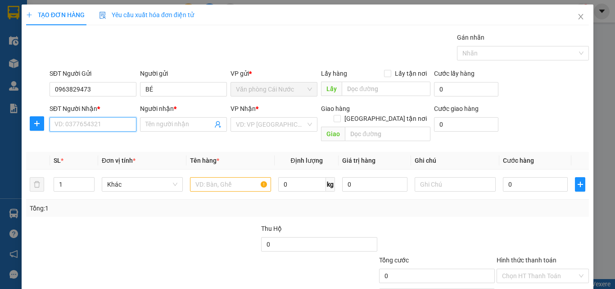
click at [91, 124] on input "SĐT Người Nhận *" at bounding box center [93, 124] width 87 height 14
click at [154, 122] on input "Người nhận *" at bounding box center [178, 124] width 67 height 10
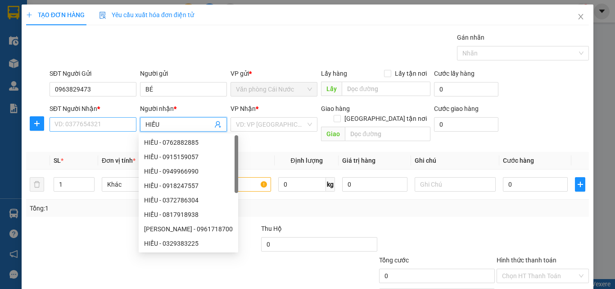
type input "HIẾU"
click at [92, 122] on input "SĐT Người Nhận *" at bounding box center [93, 124] width 87 height 14
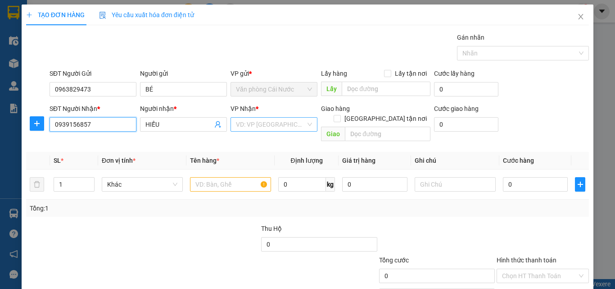
type input "0939156857"
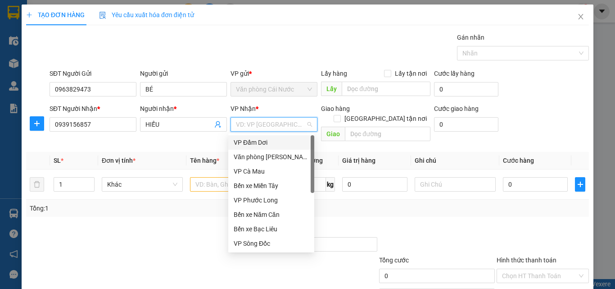
click at [283, 126] on input "search" at bounding box center [271, 125] width 70 height 14
click at [277, 155] on div "Văn phòng [PERSON_NAME]" at bounding box center [271, 157] width 75 height 10
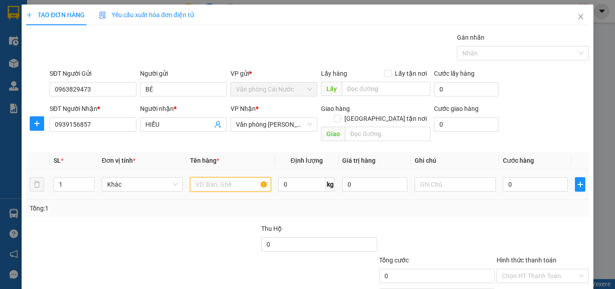
click at [231, 177] on input "text" at bounding box center [230, 184] width 81 height 14
type input "1 THÙNG"
click at [520, 177] on input "0" at bounding box center [535, 184] width 65 height 14
type input "4"
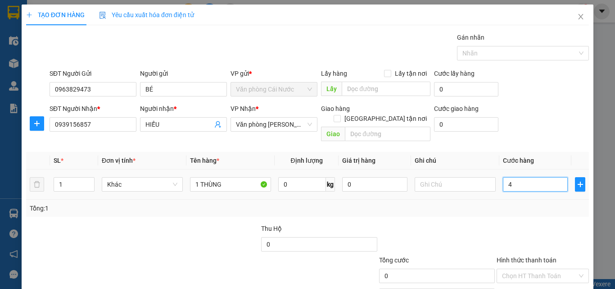
type input "4"
type input "40"
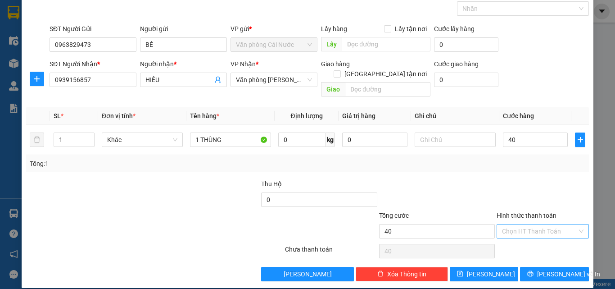
type input "40.000"
click at [536, 224] on input "Hình thức thanh toán" at bounding box center [539, 231] width 75 height 14
click at [527, 236] on div "Tại văn phòng" at bounding box center [537, 239] width 81 height 10
type input "0"
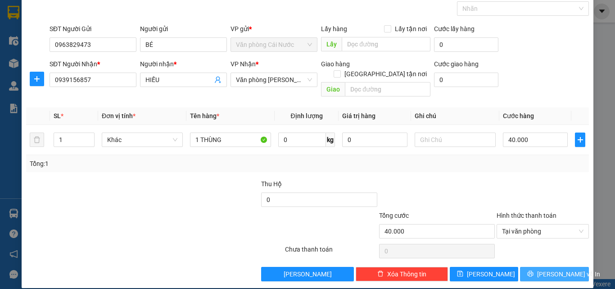
click at [528, 267] on button "Lưu và In" at bounding box center [554, 274] width 69 height 14
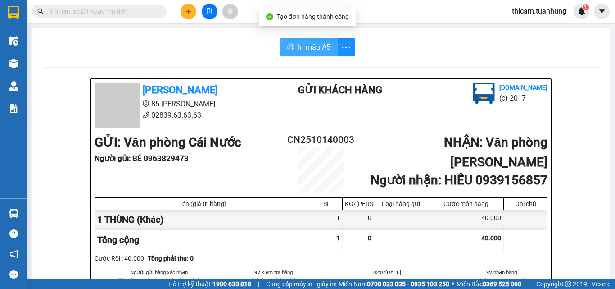
click at [307, 41] on button "In mẫu A5" at bounding box center [309, 47] width 58 height 18
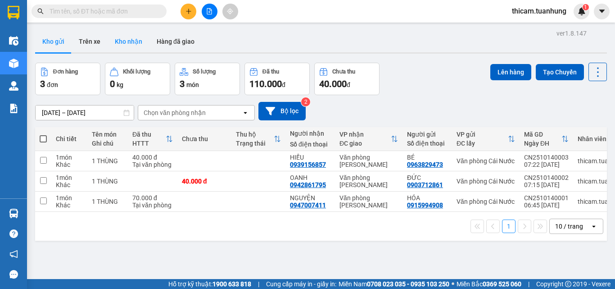
click at [132, 41] on button "Kho nhận" at bounding box center [129, 42] width 42 height 22
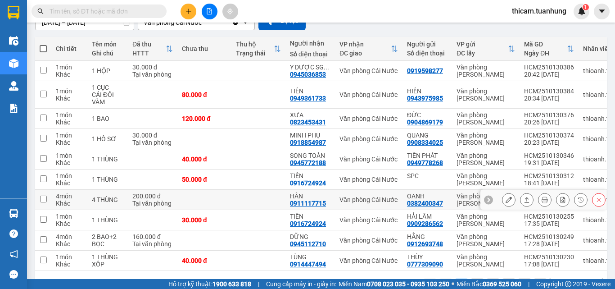
scroll to position [123, 0]
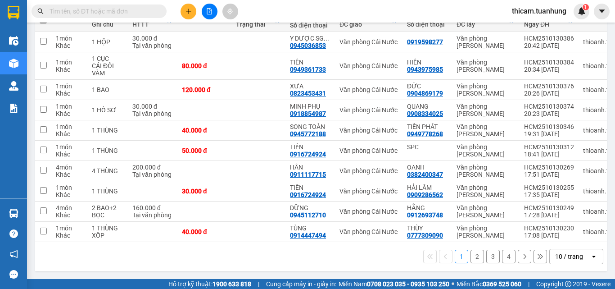
click at [474, 254] on button "2" at bounding box center [478, 257] width 14 height 14
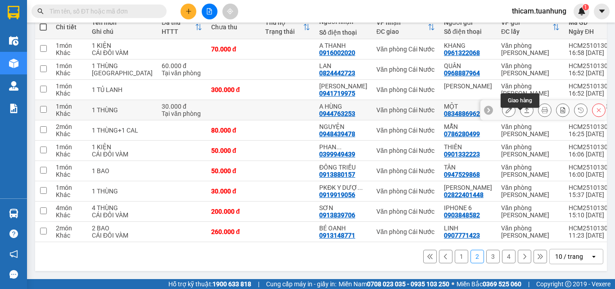
click at [524, 107] on icon at bounding box center [527, 110] width 6 height 6
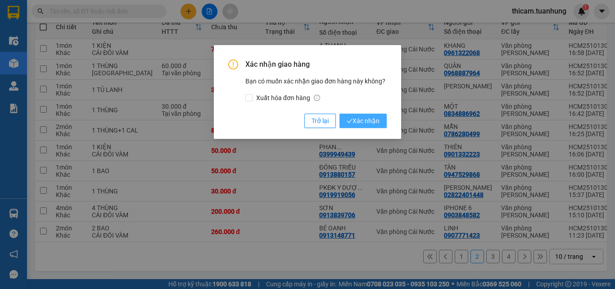
click at [357, 118] on span "Xác nhận" at bounding box center [363, 121] width 33 height 10
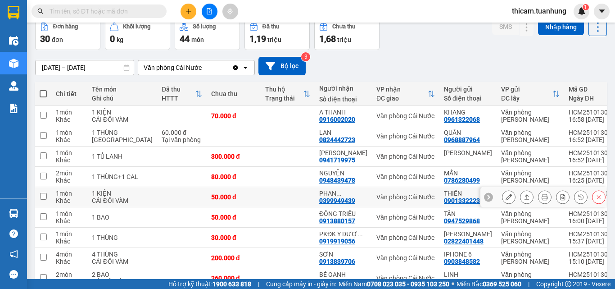
scroll to position [90, 0]
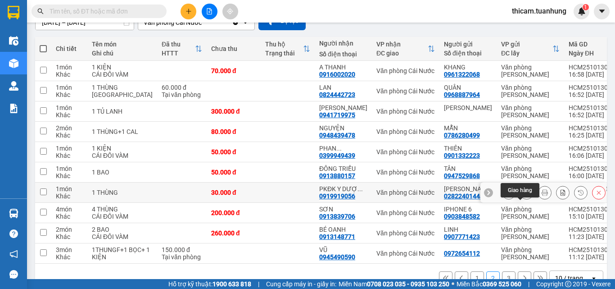
click at [524, 195] on icon at bounding box center [527, 192] width 6 height 6
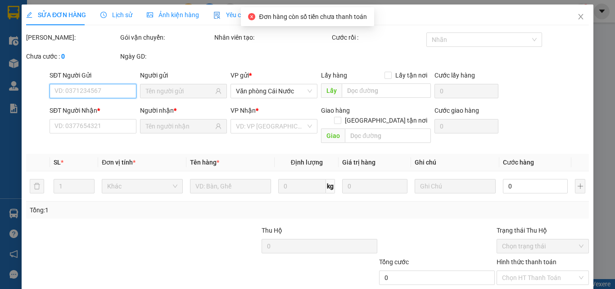
scroll to position [46, 0]
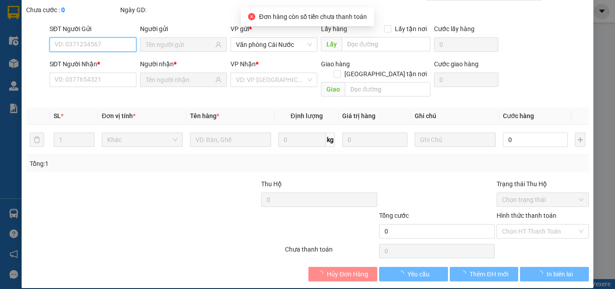
type input "02822401448"
type input "TẢN ĐÀ"
type input "0919919056"
type input "PKĐK Y DƯỢC SG"
type input "30.000"
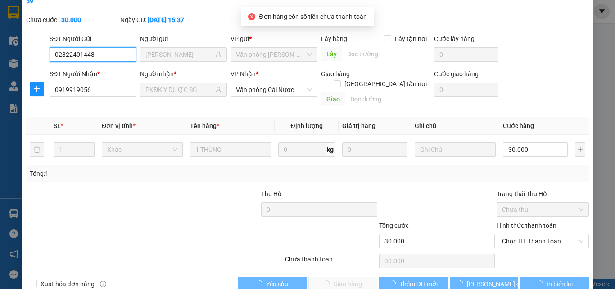
click at [524, 234] on span "Chọn HT Thanh Toán" at bounding box center [543, 241] width 82 height 14
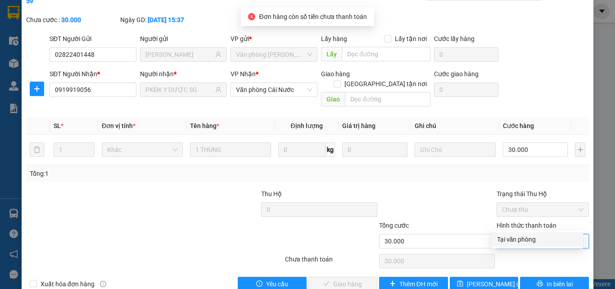
click at [526, 236] on div "Tại văn phòng" at bounding box center [537, 239] width 81 height 10
type input "0"
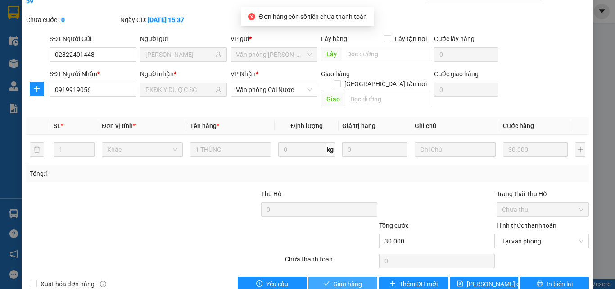
click at [333, 273] on span "Giao hàng" at bounding box center [347, 284] width 29 height 10
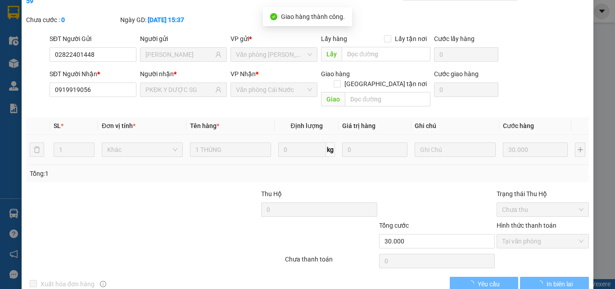
scroll to position [0, 0]
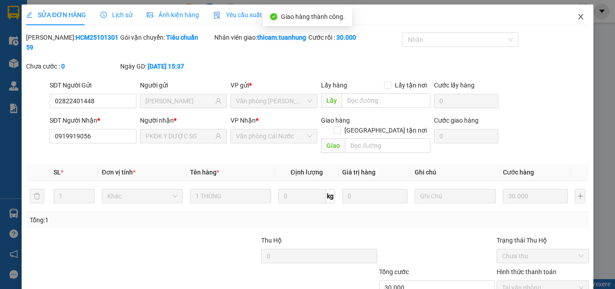
click at [577, 14] on icon "close" at bounding box center [580, 16] width 7 height 7
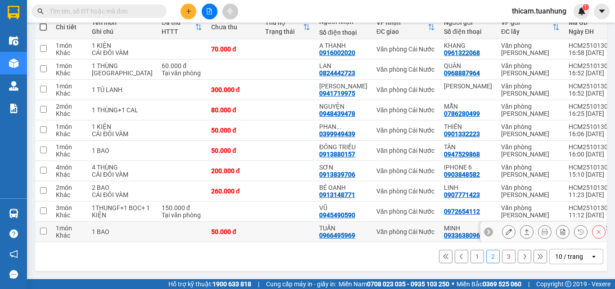
scroll to position [151, 0]
click at [471, 254] on button "1" at bounding box center [478, 257] width 14 height 14
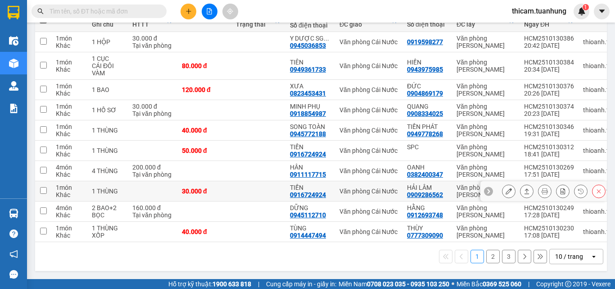
scroll to position [32, 0]
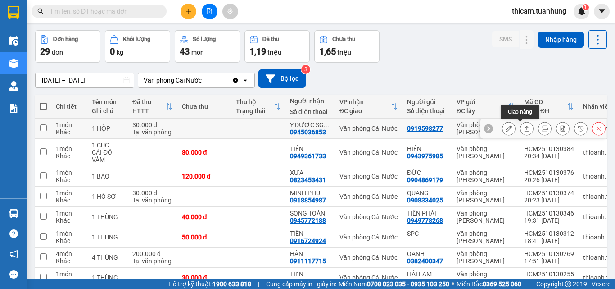
click at [524, 126] on icon at bounding box center [527, 128] width 6 height 6
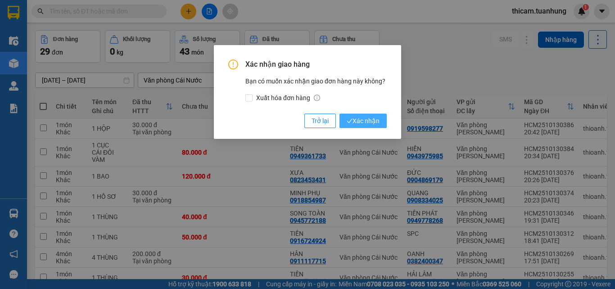
click at [360, 118] on span "Xác nhận" at bounding box center [363, 121] width 33 height 10
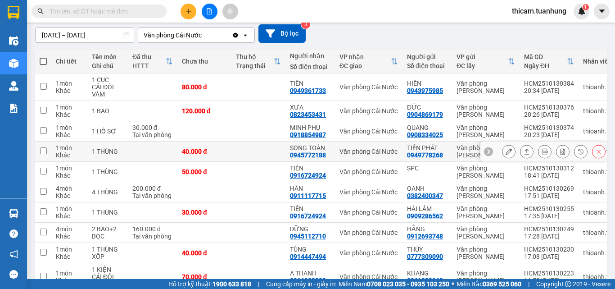
scroll to position [123, 0]
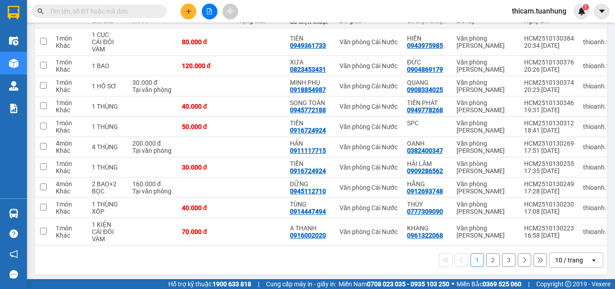
click at [486, 260] on button "2" at bounding box center [493, 260] width 14 height 14
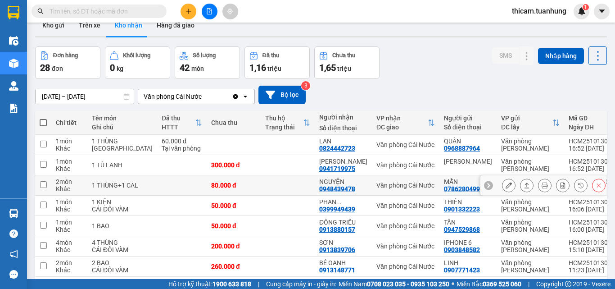
scroll to position [151, 0]
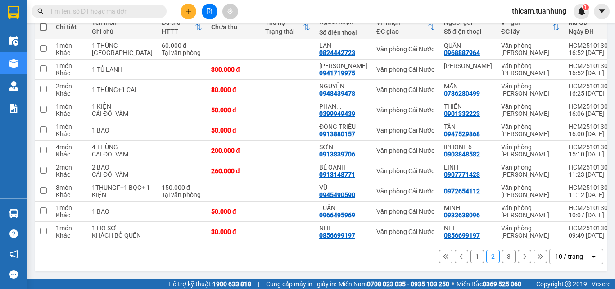
click at [503, 258] on button "3" at bounding box center [509, 257] width 14 height 14
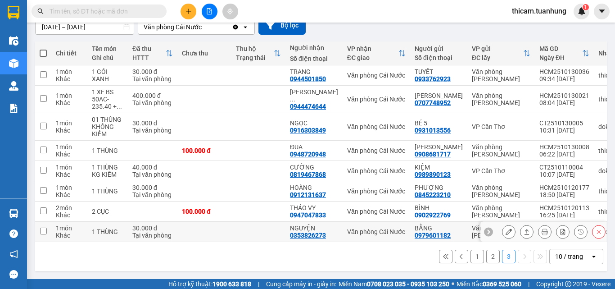
scroll to position [89, 0]
click at [471, 255] on button "1" at bounding box center [478, 257] width 14 height 14
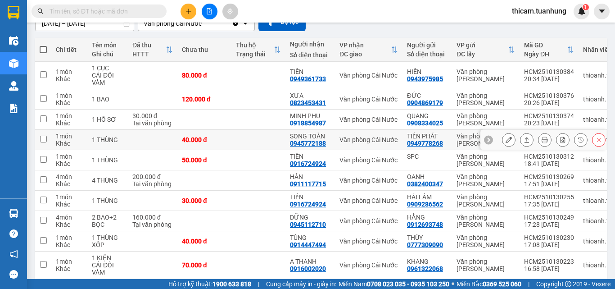
scroll to position [130, 0]
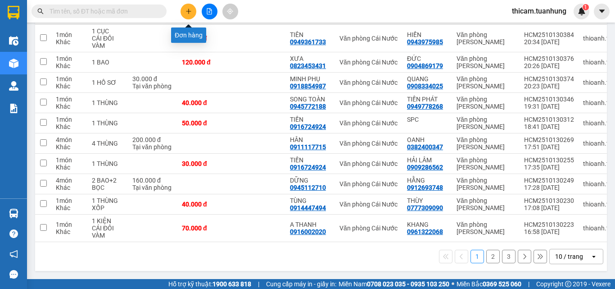
click at [183, 10] on button at bounding box center [189, 12] width 16 height 16
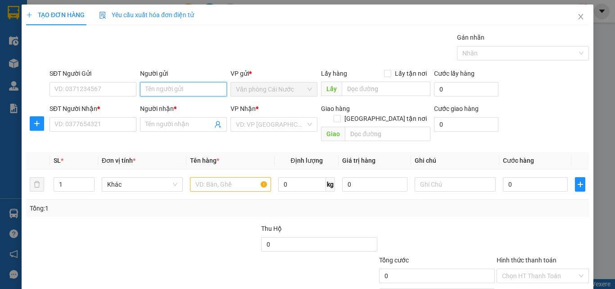
click at [147, 87] on input "Người gửi" at bounding box center [183, 89] width 87 height 14
type input "Z"
type input "XE TẢI"
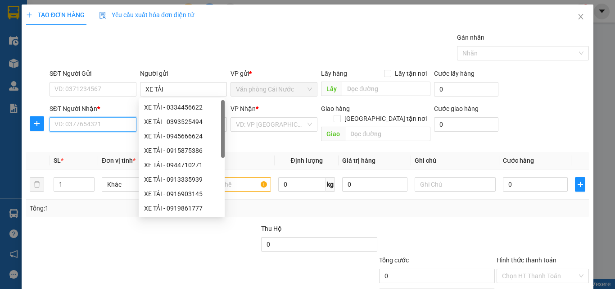
click at [82, 118] on input "SĐT Người Nhận *" at bounding box center [93, 124] width 87 height 14
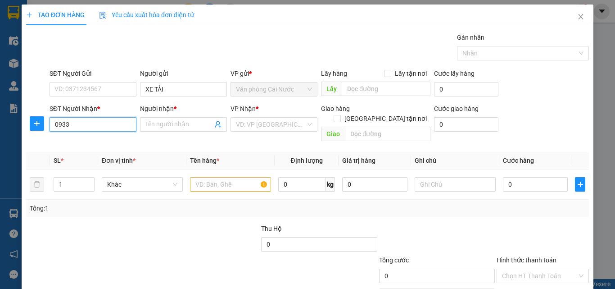
click at [83, 123] on input "0933" at bounding box center [93, 124] width 87 height 14
type input "0933664330"
click at [175, 127] on input "Người nhận *" at bounding box center [178, 124] width 67 height 10
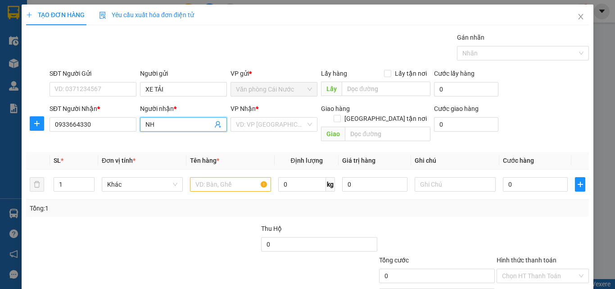
type input "N"
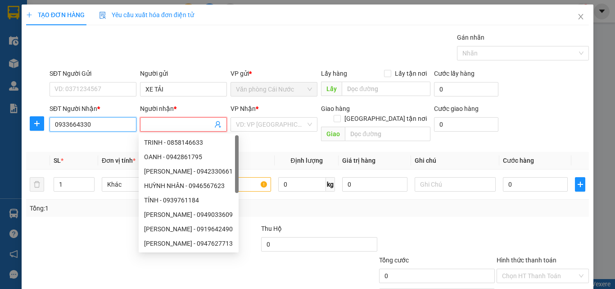
click at [105, 125] on input "0933664330" at bounding box center [93, 124] width 87 height 14
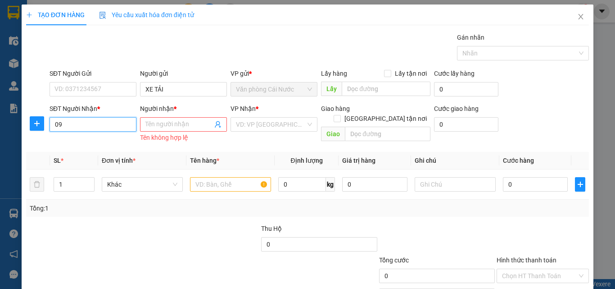
type input "0"
type input "0898811330"
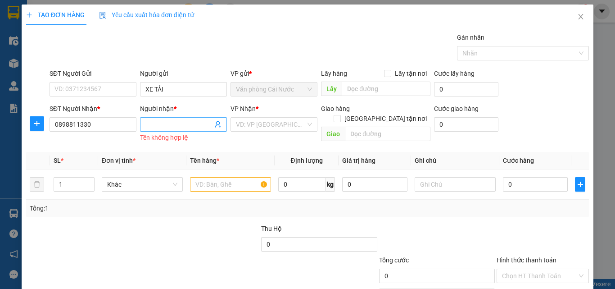
click at [174, 127] on input "Người nhận *" at bounding box center [178, 124] width 67 height 10
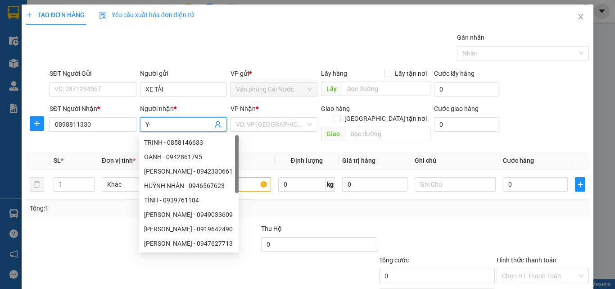
type input "Y"
type input "Ý"
click at [255, 122] on input "search" at bounding box center [271, 125] width 70 height 14
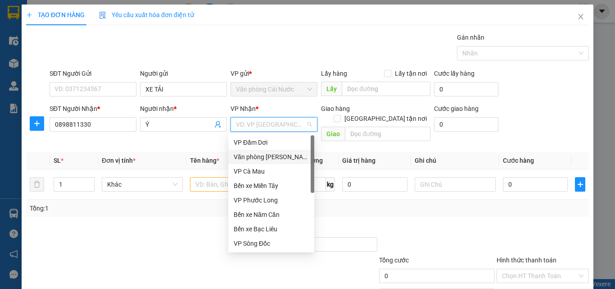
click at [263, 153] on div "Văn [PERSON_NAME] [PERSON_NAME]" at bounding box center [271, 157] width 75 height 10
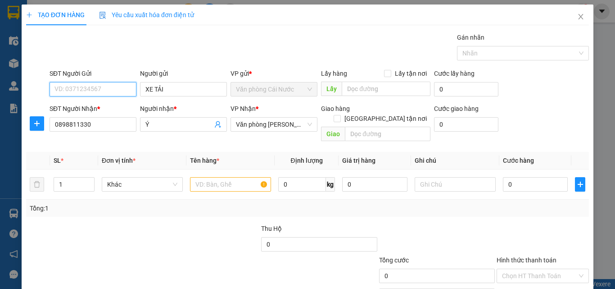
click at [83, 88] on input "SĐT Người Gửi" at bounding box center [93, 89] width 87 height 14
click at [204, 177] on input "text" at bounding box center [230, 184] width 81 height 14
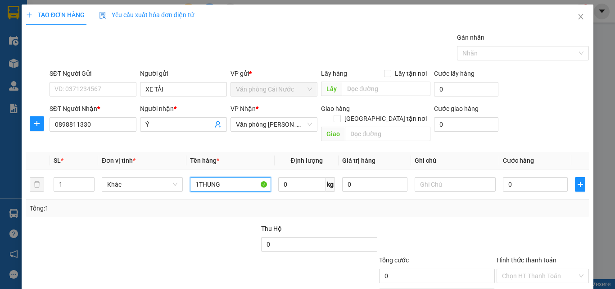
type input "1THUNG"
click at [239, 177] on input "1THUNG" at bounding box center [230, 184] width 81 height 14
click at [510, 177] on input "0" at bounding box center [535, 184] width 65 height 14
type input "9"
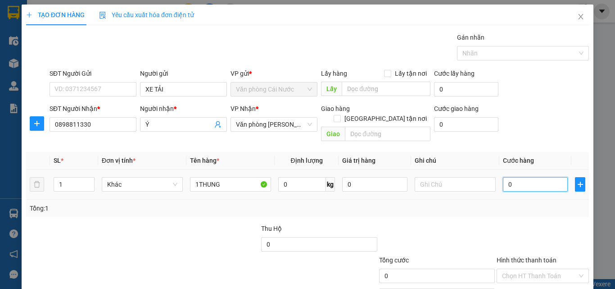
type input "9"
type input "90"
type input "90.000"
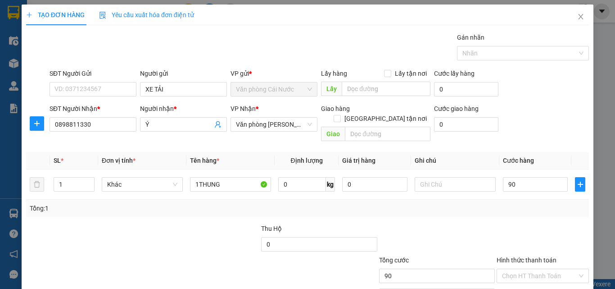
type input "90.000"
click at [524, 213] on div "Transit Pickup Surcharge Ids Transit Deliver Surcharge Ids Transit Deliver Surc…" at bounding box center [307, 178] width 563 height 293
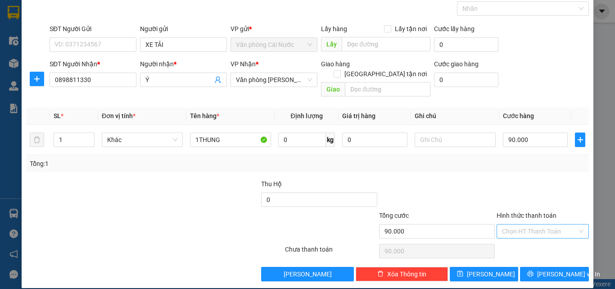
click at [546, 224] on input "Hình thức thanh toán" at bounding box center [539, 231] width 75 height 14
click at [521, 244] on div "Tại văn phòng" at bounding box center [537, 239] width 91 height 14
type input "0"
click at [549, 269] on span "Lưu và In" at bounding box center [568, 274] width 63 height 10
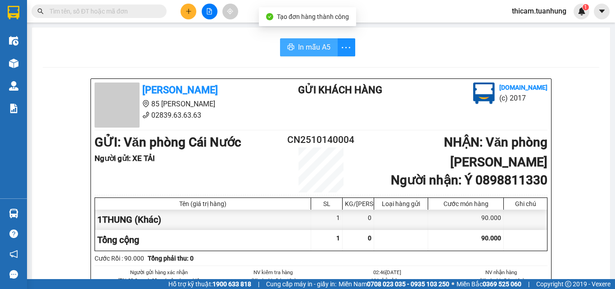
click at [315, 47] on span "In mẫu A5" at bounding box center [314, 46] width 32 height 11
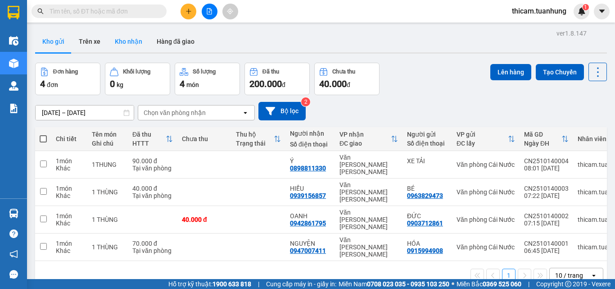
click at [132, 44] on button "Kho nhận" at bounding box center [129, 42] width 42 height 22
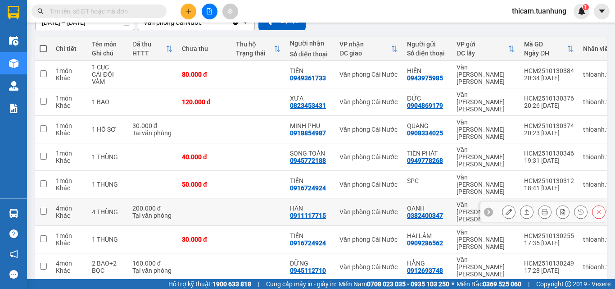
scroll to position [130, 0]
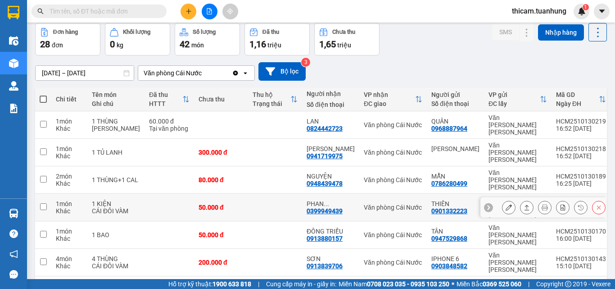
scroll to position [151, 0]
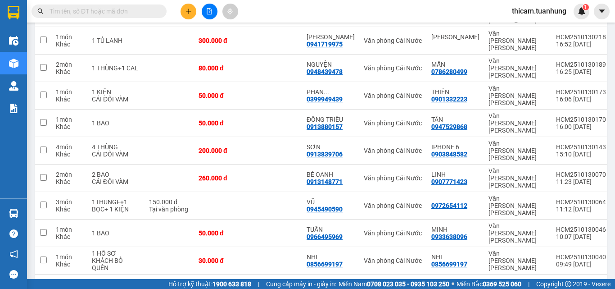
click at [502, 273] on button "3" at bounding box center [509, 289] width 14 height 14
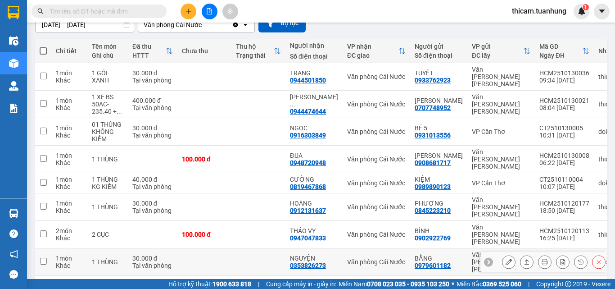
scroll to position [89, 0]
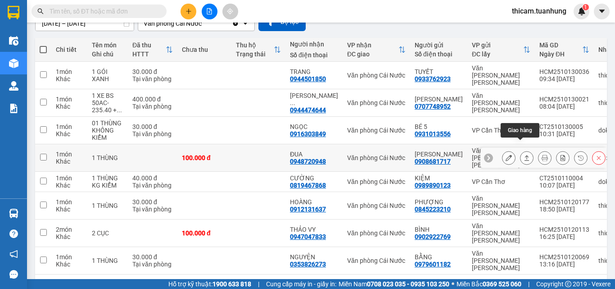
click at [524, 154] on icon at bounding box center [527, 157] width 6 height 6
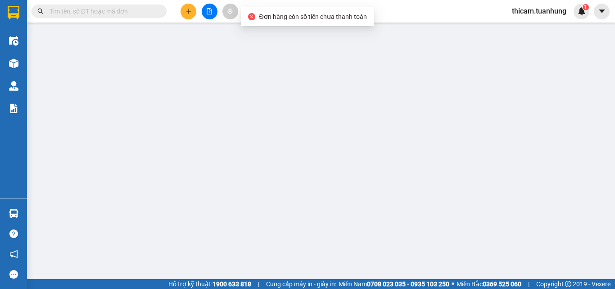
type input "0908681717"
type input "[PERSON_NAME]"
type input "0948720948"
type input "ĐUA"
type input "100.000"
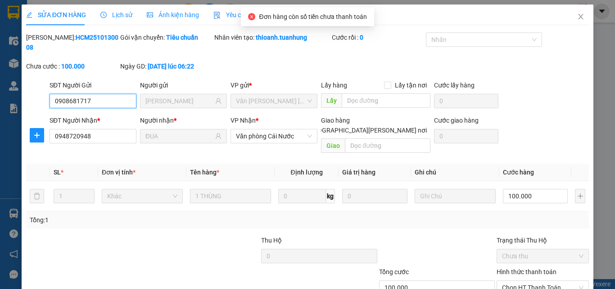
scroll to position [46, 0]
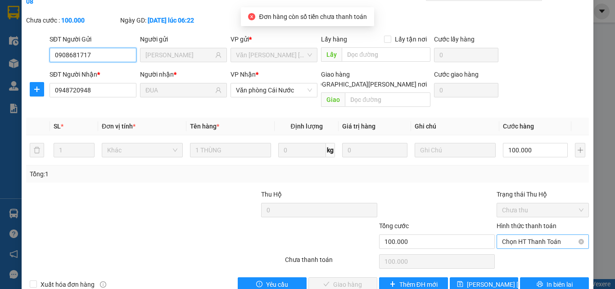
click at [534, 235] on span "Chọn HT Thanh Toán" at bounding box center [543, 242] width 82 height 14
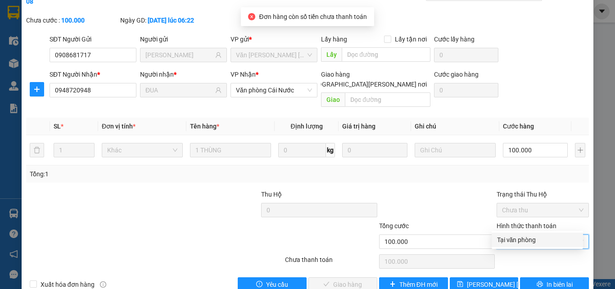
click at [531, 238] on div "Tại văn phòng" at bounding box center [537, 240] width 81 height 10
type input "0"
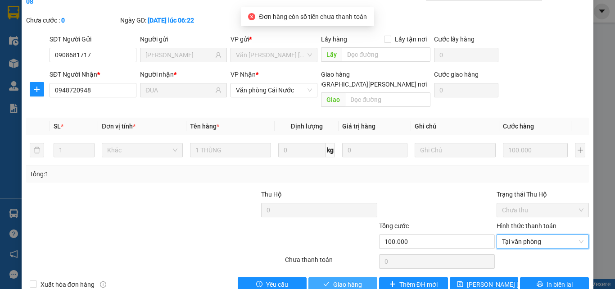
click at [328, 273] on button "Giao hàng" at bounding box center [343, 284] width 69 height 14
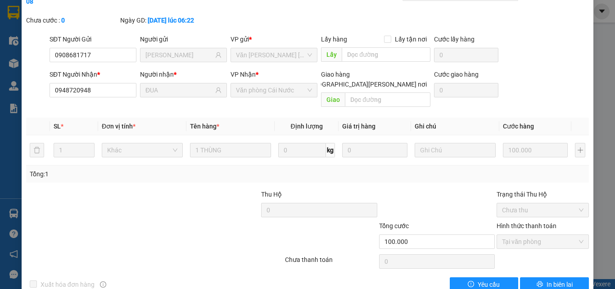
scroll to position [0, 0]
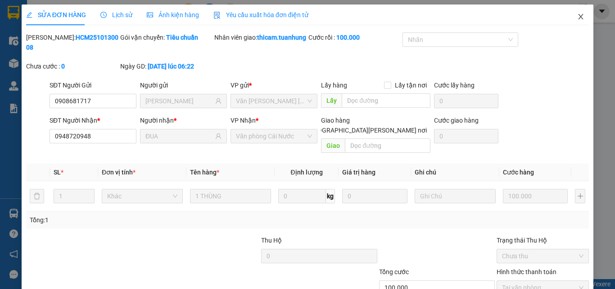
click at [577, 14] on icon "close" at bounding box center [580, 16] width 7 height 7
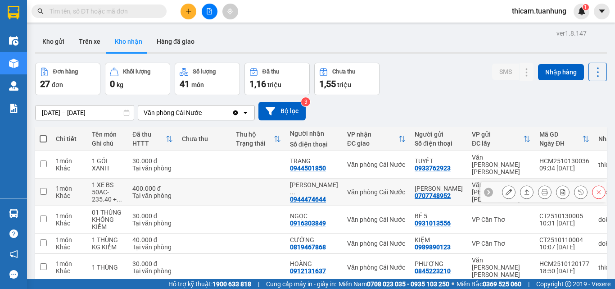
scroll to position [69, 0]
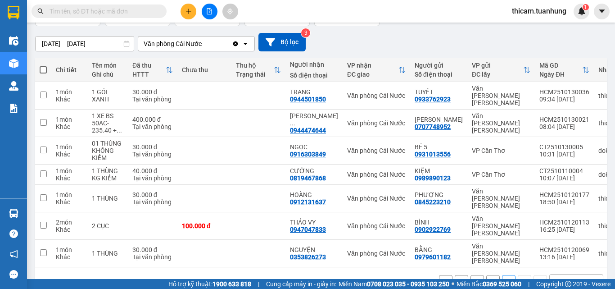
click at [479, 273] on div "1 2 3 10 / trang open" at bounding box center [321, 281] width 565 height 15
click at [471, 273] on button "1" at bounding box center [478, 282] width 14 height 14
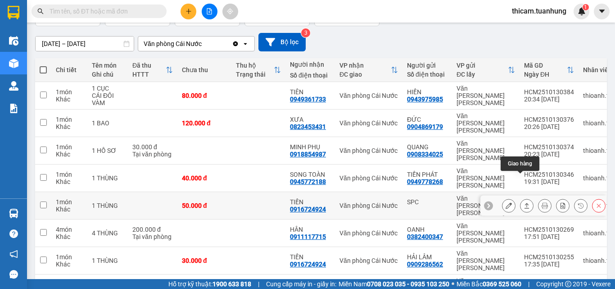
click at [523, 198] on button at bounding box center [527, 206] width 13 height 16
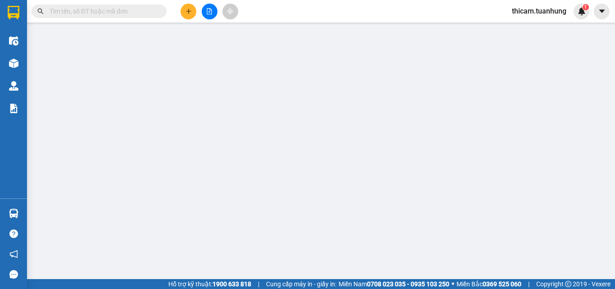
type input "SPC"
type input "0916724924"
type input "TIẾN"
type input "50.000"
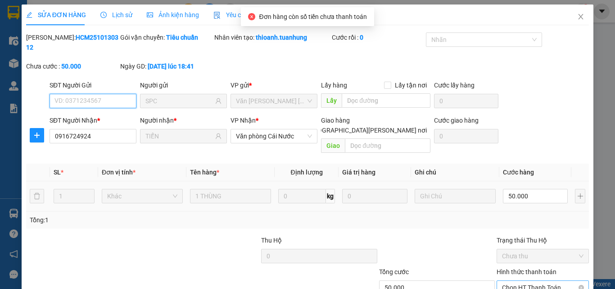
scroll to position [46, 0]
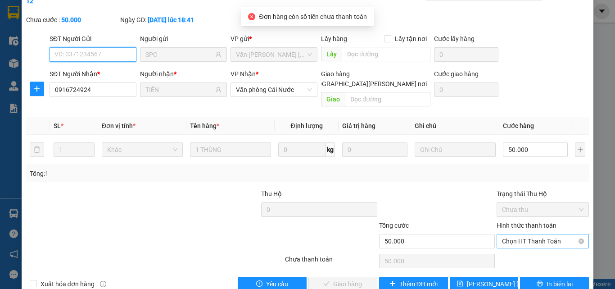
click at [531, 234] on span "Chọn HT Thanh Toán" at bounding box center [543, 241] width 82 height 14
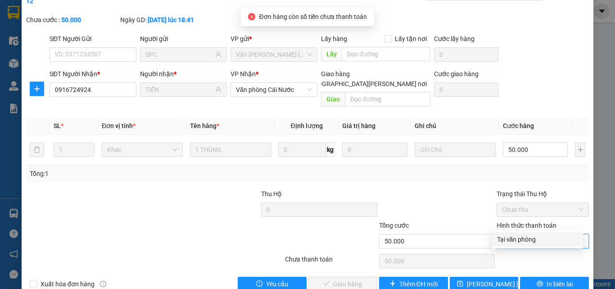
click at [523, 233] on div "Tại văn phòng" at bounding box center [537, 239] width 91 height 14
type input "0"
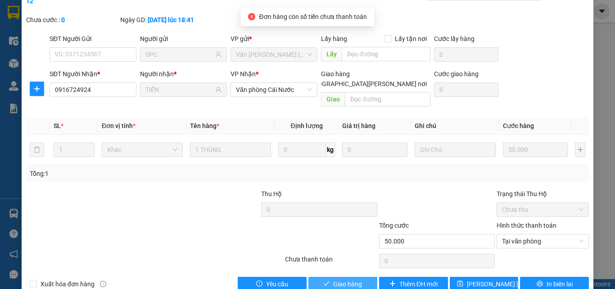
click at [333, 273] on span "Giao hàng" at bounding box center [347, 284] width 29 height 10
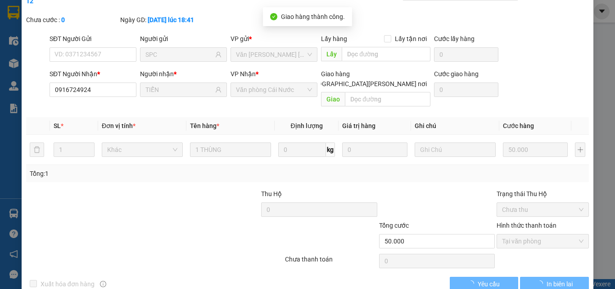
scroll to position [0, 0]
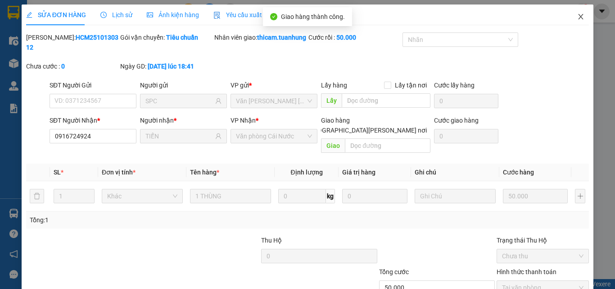
click at [577, 18] on icon "close" at bounding box center [580, 16] width 7 height 7
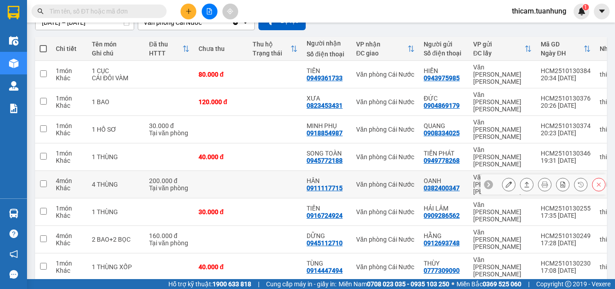
scroll to position [130, 0]
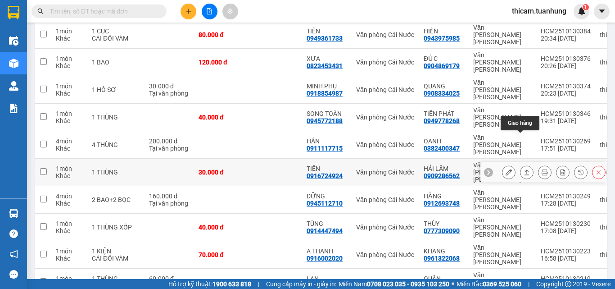
click at [523, 164] on button at bounding box center [527, 172] width 13 height 16
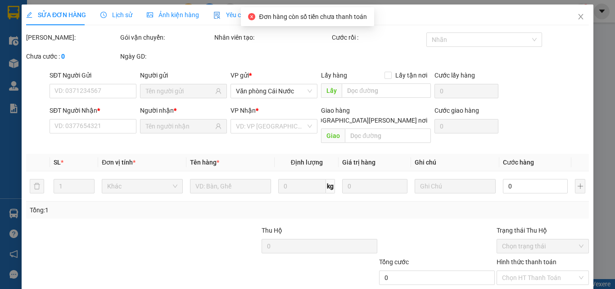
type input "0909286562"
type input "HẢI LÂM"
type input "0916724924"
type input "TIẾN"
type input "30.000"
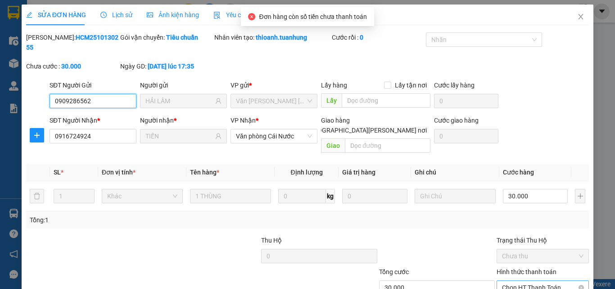
scroll to position [46, 0]
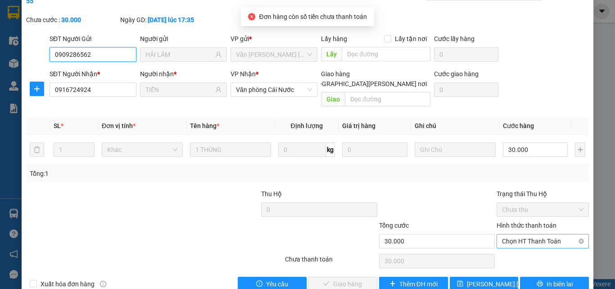
click at [531, 234] on span "Chọn HT Thanh Toán" at bounding box center [543, 241] width 82 height 14
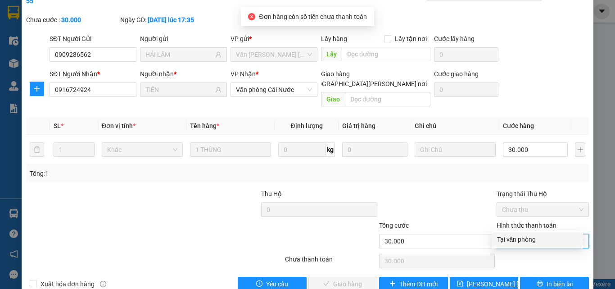
click at [527, 236] on div "Tại văn phòng" at bounding box center [537, 239] width 81 height 10
type input "0"
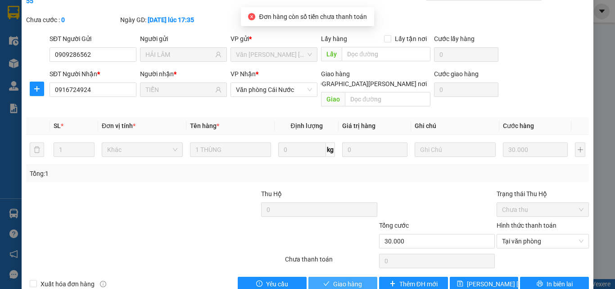
click at [333, 273] on span "Giao hàng" at bounding box center [347, 284] width 29 height 10
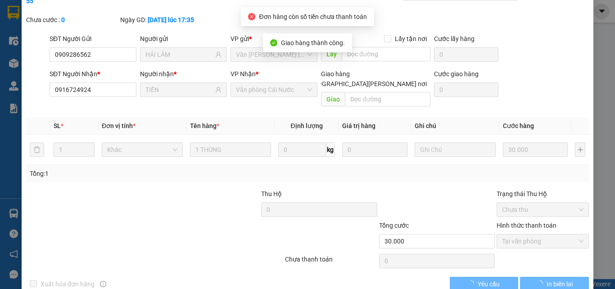
scroll to position [0, 0]
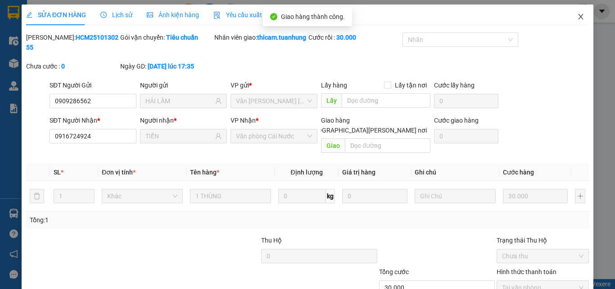
click at [572, 13] on span "Close" at bounding box center [580, 17] width 25 height 25
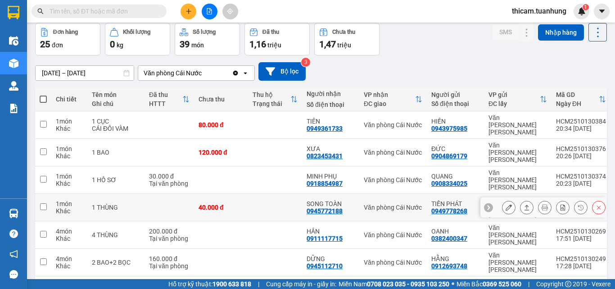
scroll to position [130, 0]
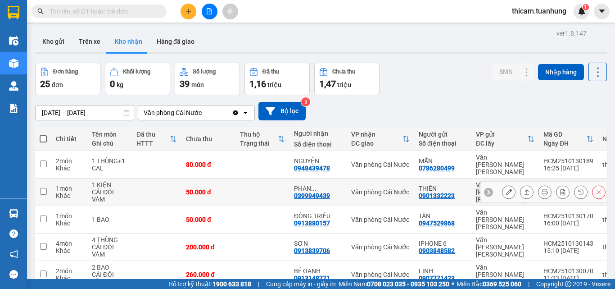
scroll to position [159, 0]
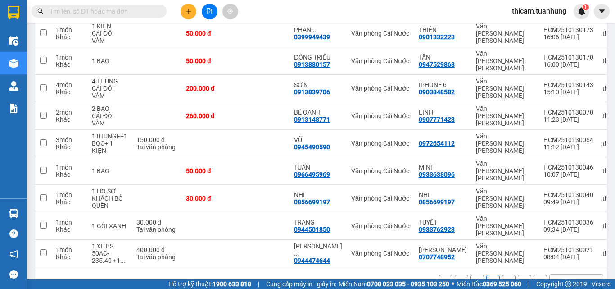
click at [502, 273] on button "3" at bounding box center [509, 282] width 14 height 14
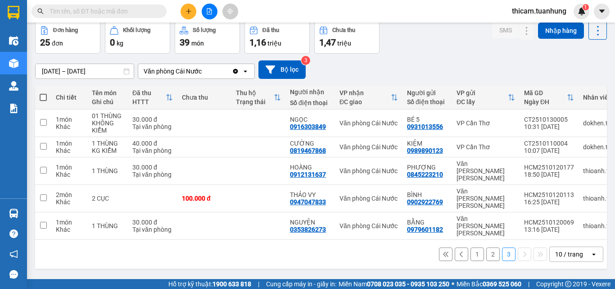
click at [475, 247] on button "1" at bounding box center [478, 254] width 14 height 14
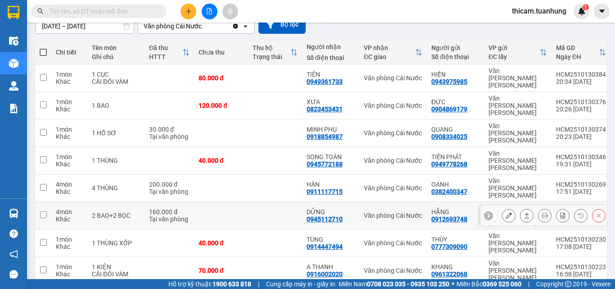
scroll to position [130, 0]
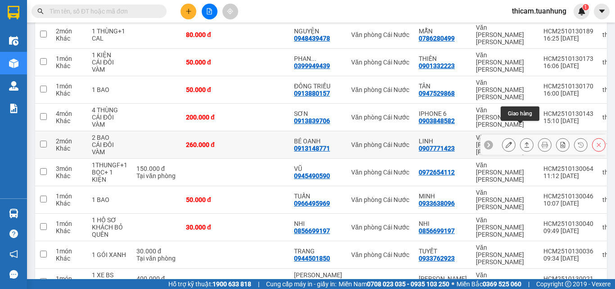
click at [524, 141] on icon at bounding box center [527, 144] width 6 height 6
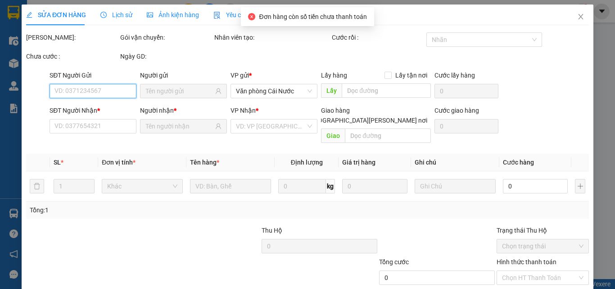
type input "0907771423"
type input "LINH"
type input "0913148771"
type input "BÉ OANH"
type input "260.000"
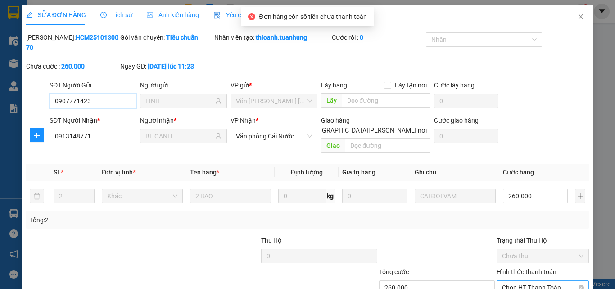
scroll to position [46, 0]
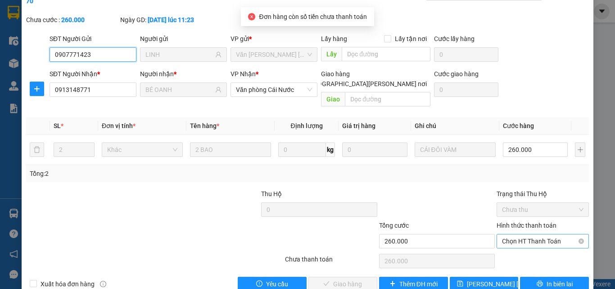
click at [533, 234] on span "Chọn HT Thanh Toán" at bounding box center [543, 241] width 82 height 14
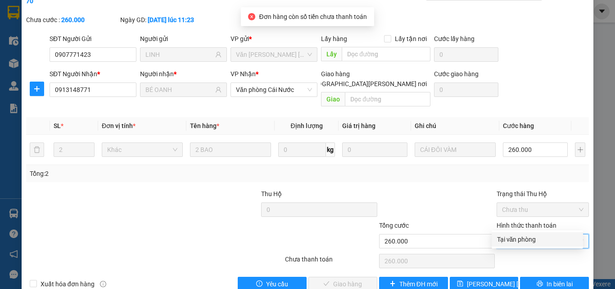
click at [525, 239] on div "Tại văn phòng" at bounding box center [537, 239] width 81 height 10
type input "0"
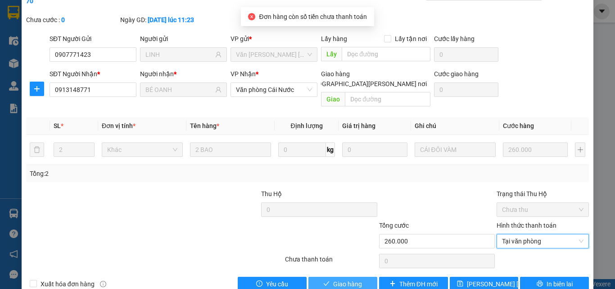
click at [354, 273] on span "Giao hàng" at bounding box center [347, 284] width 29 height 10
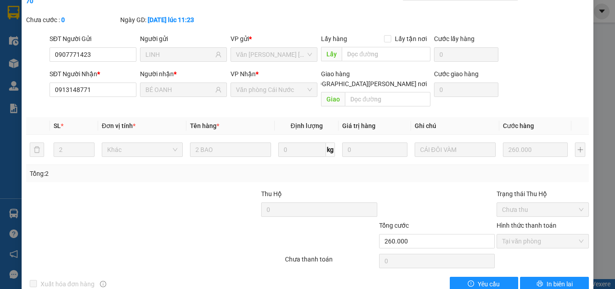
scroll to position [0, 0]
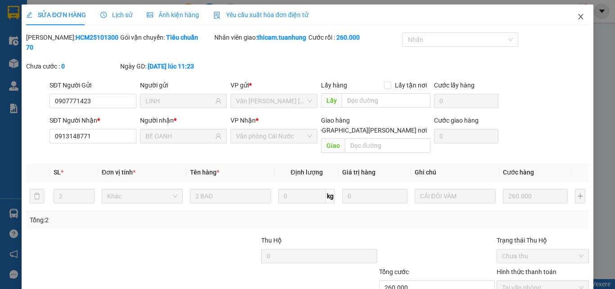
click at [570, 16] on span "Close" at bounding box center [580, 17] width 25 height 25
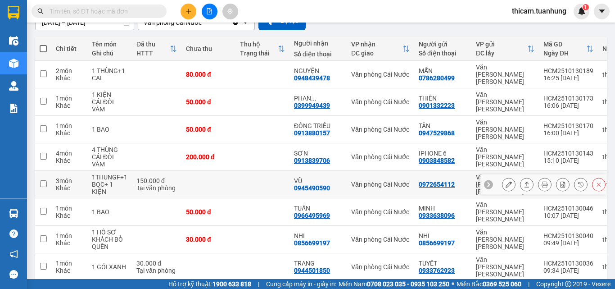
scroll to position [159, 0]
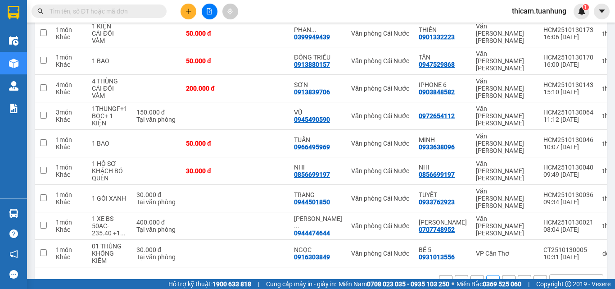
click at [503, 273] on button "3" at bounding box center [509, 282] width 14 height 14
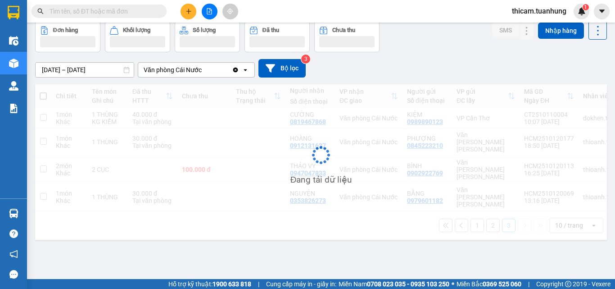
scroll to position [41, 0]
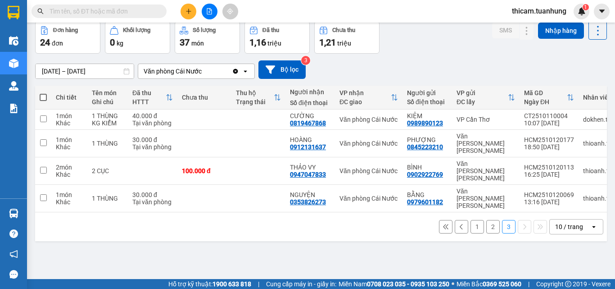
click at [474, 220] on button "1" at bounding box center [478, 227] width 14 height 14
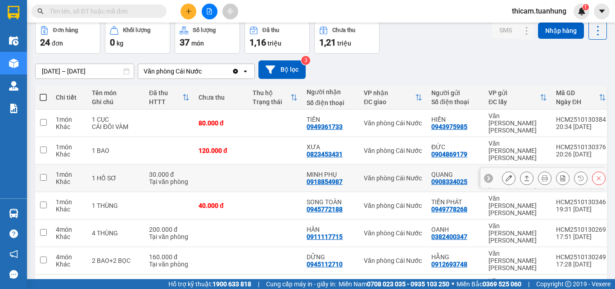
scroll to position [86, 0]
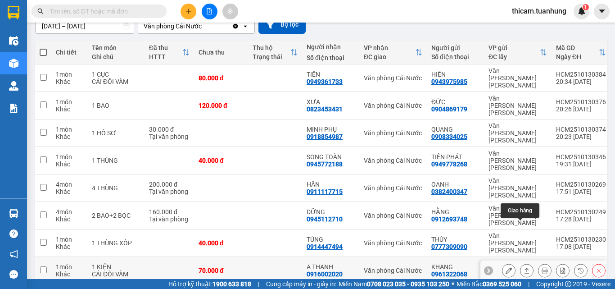
click at [525, 268] on icon at bounding box center [527, 270] width 5 height 5
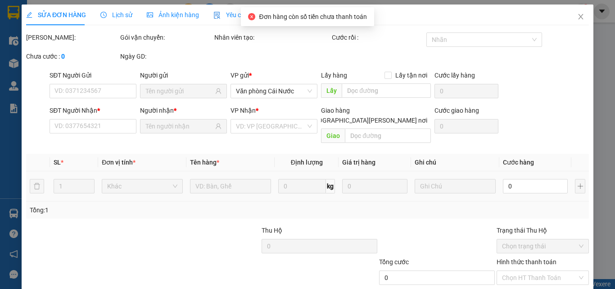
type input "0961322068"
type input "KHANG"
type input "0916002020"
type input "A THANH"
type input "70.000"
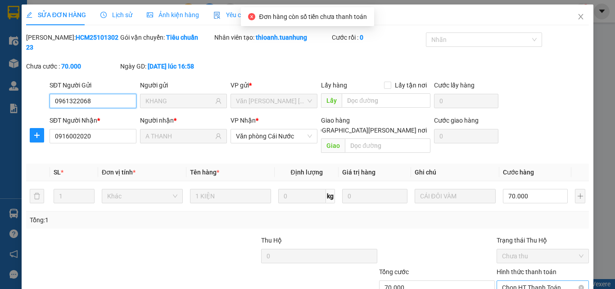
scroll to position [46, 0]
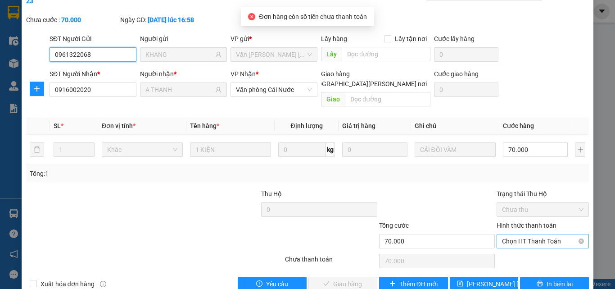
click at [529, 234] on div "Chọn HT Thanh Toán" at bounding box center [543, 241] width 92 height 14
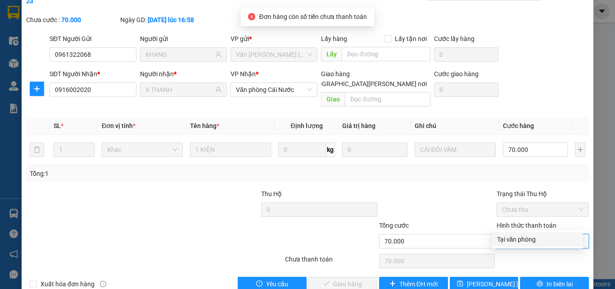
click at [522, 241] on div "Tại văn phòng" at bounding box center [537, 239] width 81 height 10
type input "0"
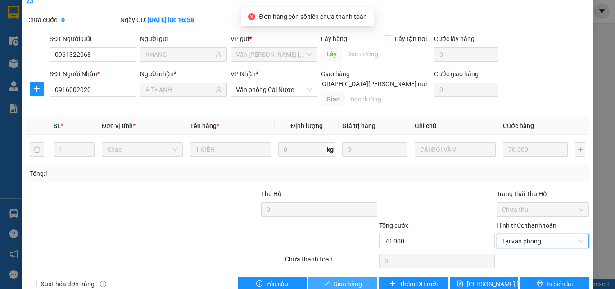
click at [351, 273] on span "Giao hàng" at bounding box center [347, 284] width 29 height 10
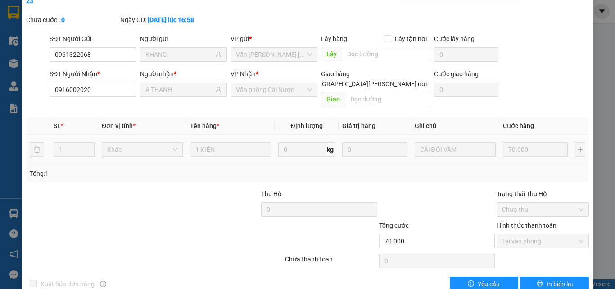
scroll to position [0, 0]
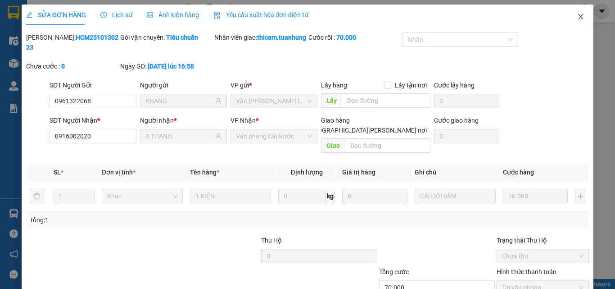
click at [577, 17] on icon "close" at bounding box center [580, 16] width 7 height 7
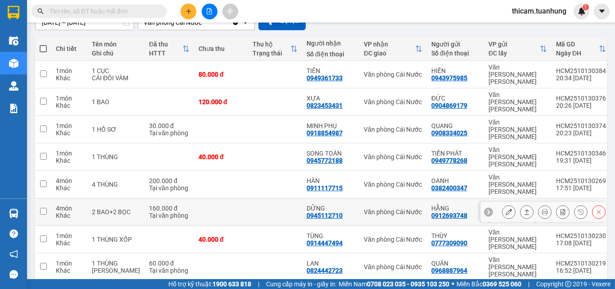
scroll to position [130, 0]
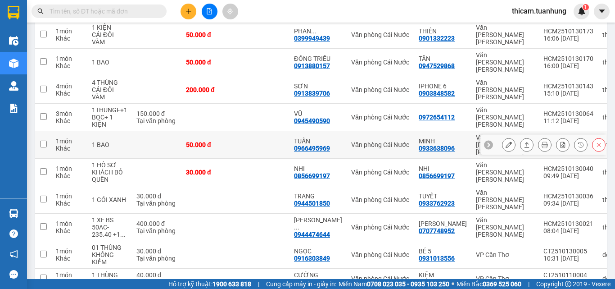
scroll to position [85, 0]
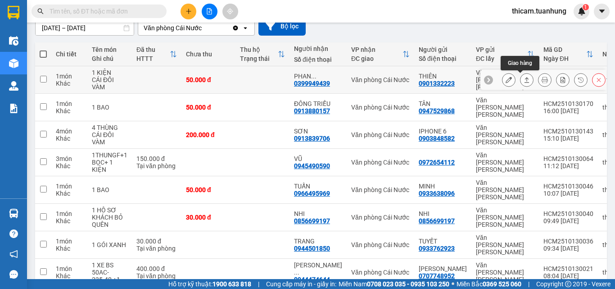
click at [524, 78] on icon at bounding box center [527, 80] width 6 height 6
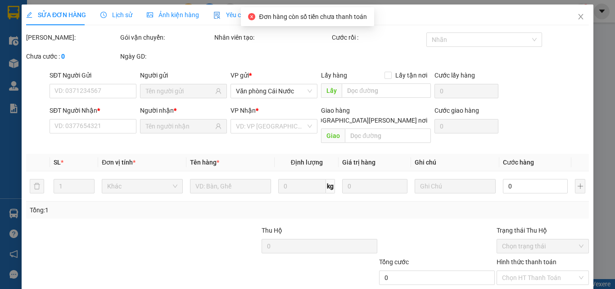
type input "0901332223"
type input "THIÊN"
type input "0399949439"
type input "[PERSON_NAME]"
type input "50.000"
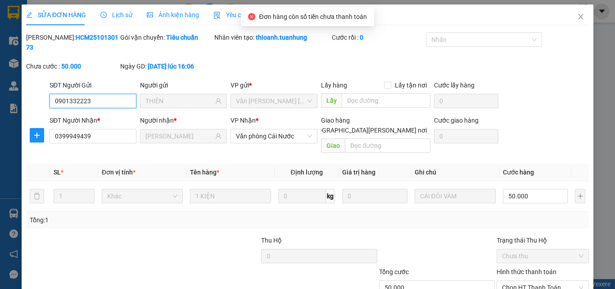
scroll to position [46, 0]
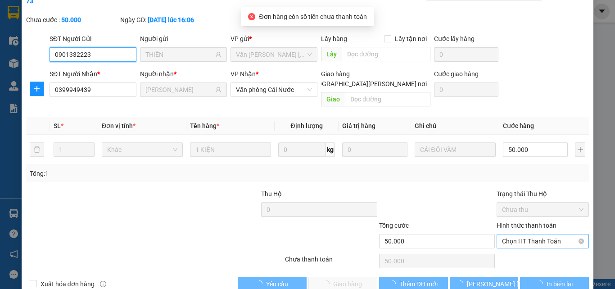
click at [533, 234] on span "Chọn HT Thanh Toán" at bounding box center [543, 241] width 82 height 14
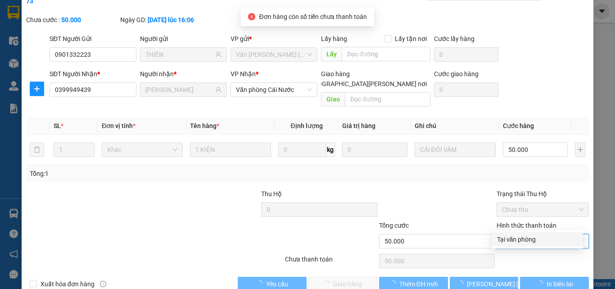
click at [525, 235] on div "Tại văn phòng" at bounding box center [537, 239] width 81 height 10
type input "0"
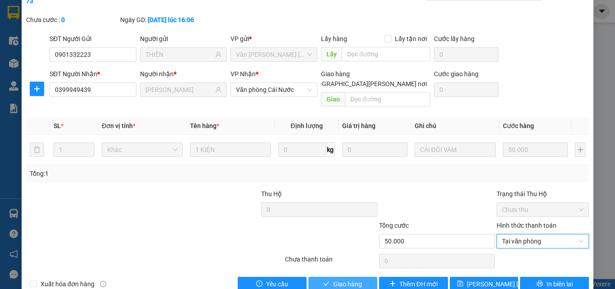
click at [347, 273] on span "Giao hàng" at bounding box center [347, 284] width 29 height 10
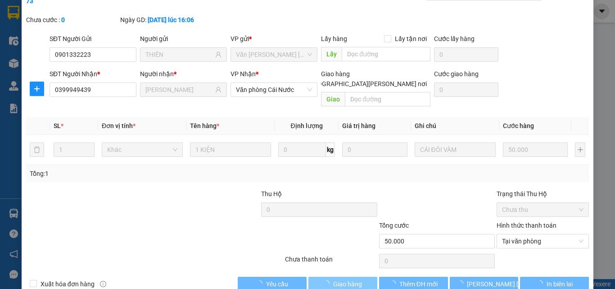
scroll to position [0, 0]
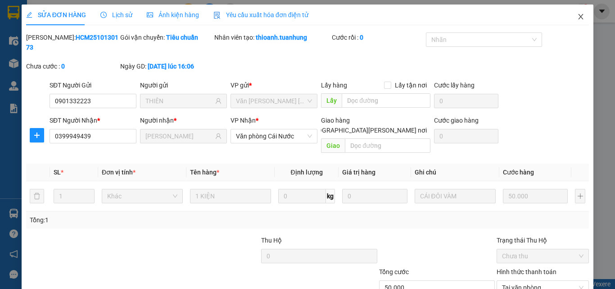
click at [577, 17] on icon "close" at bounding box center [580, 16] width 7 height 7
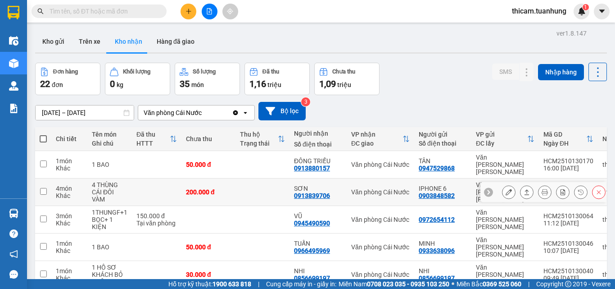
scroll to position [151, 0]
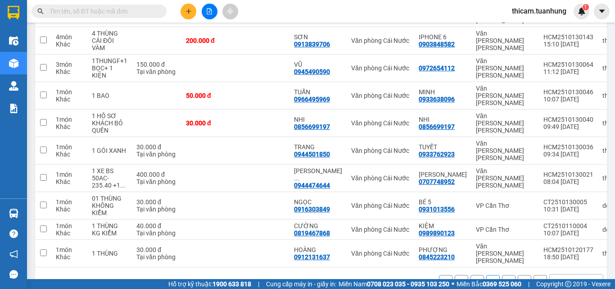
click at [471, 273] on button "1" at bounding box center [478, 282] width 14 height 14
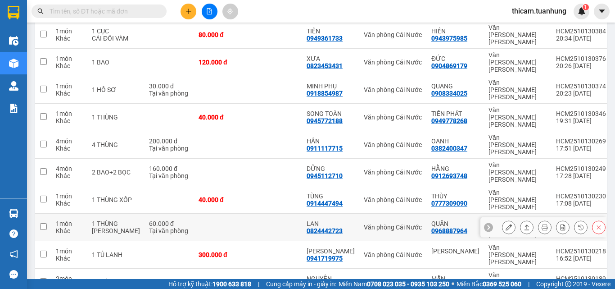
scroll to position [40, 0]
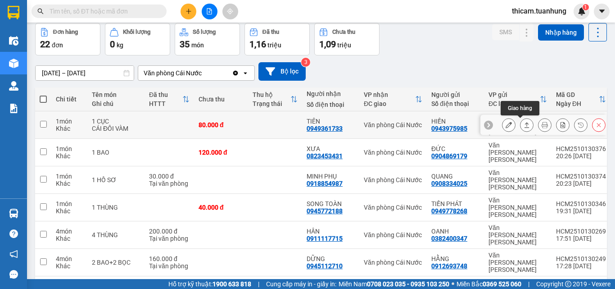
click at [524, 126] on icon at bounding box center [527, 125] width 6 height 6
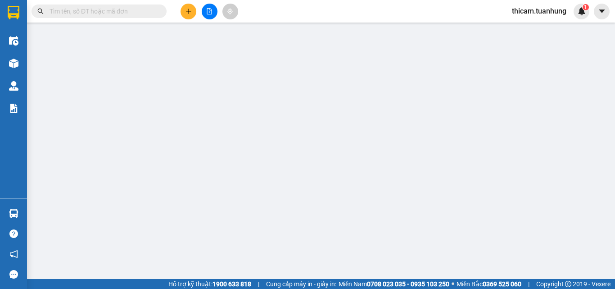
type input "0943975985"
type input "HIỀN"
type input "0949361733"
type input "TIÊN"
type input "80.000"
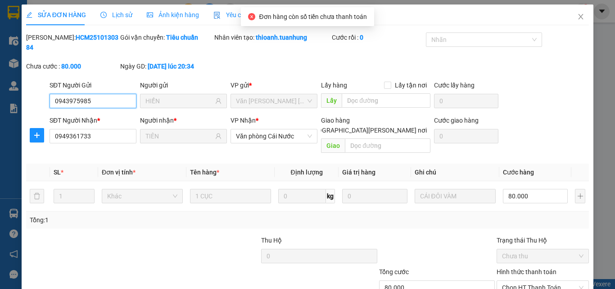
scroll to position [46, 0]
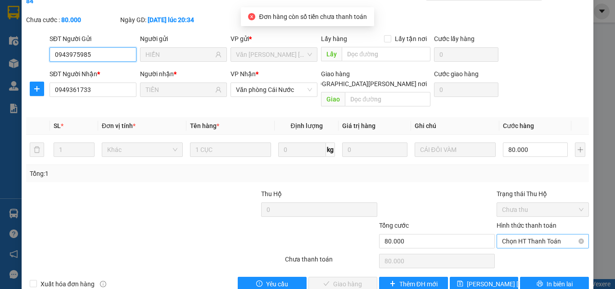
click at [525, 234] on span "Chọn HT Thanh Toán" at bounding box center [543, 241] width 82 height 14
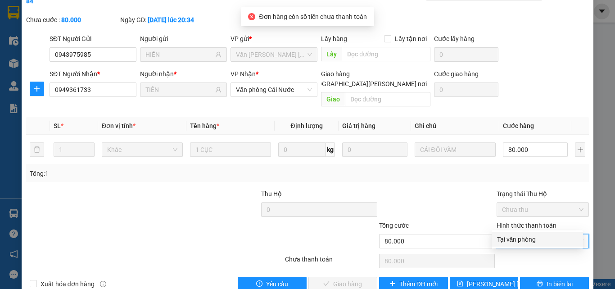
click at [521, 243] on div "Tại văn phòng" at bounding box center [537, 239] width 81 height 10
type input "0"
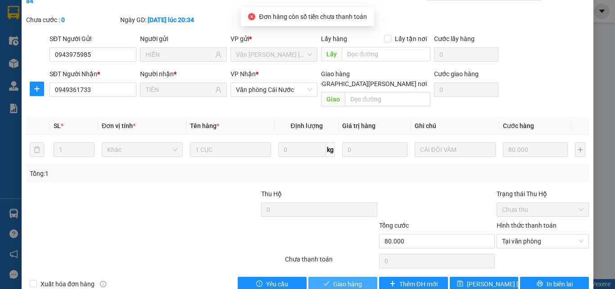
click at [338, 273] on button "Giao hàng" at bounding box center [343, 284] width 69 height 14
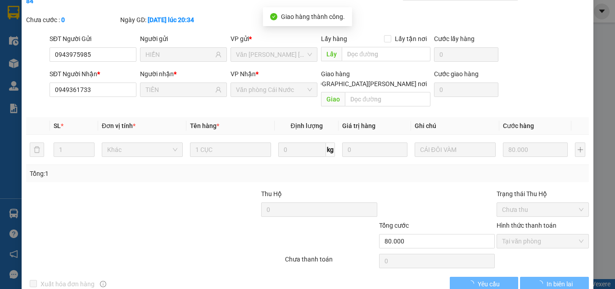
scroll to position [0, 0]
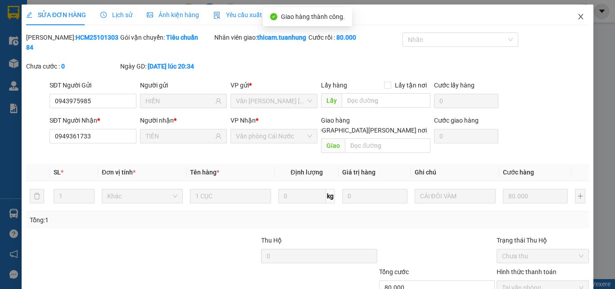
click at [579, 17] on icon "close" at bounding box center [581, 16] width 5 height 5
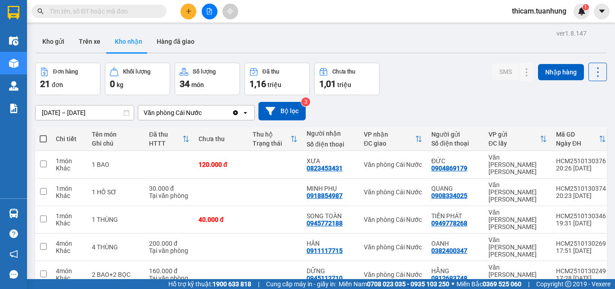
scroll to position [123, 0]
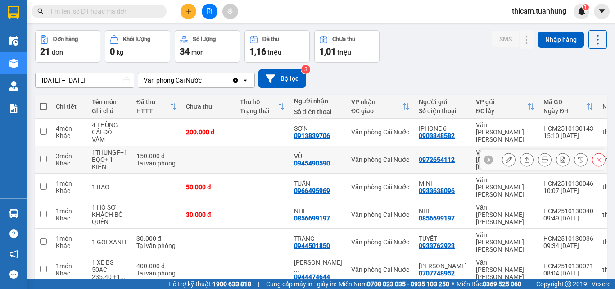
scroll to position [151, 0]
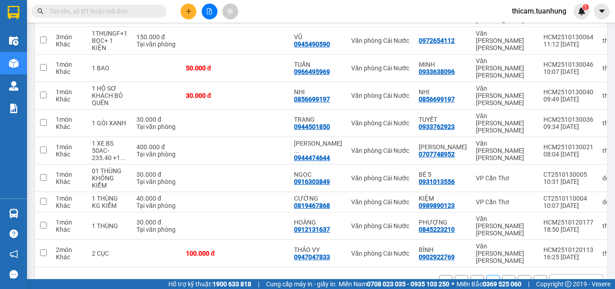
click at [502, 273] on button "3" at bounding box center [509, 282] width 14 height 14
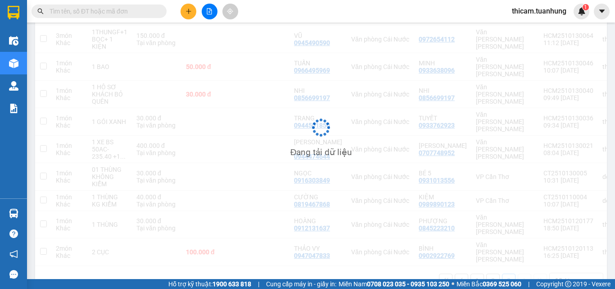
scroll to position [41, 0]
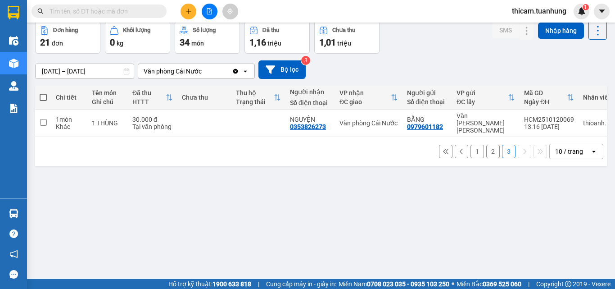
click at [471, 149] on button "1" at bounding box center [478, 152] width 14 height 14
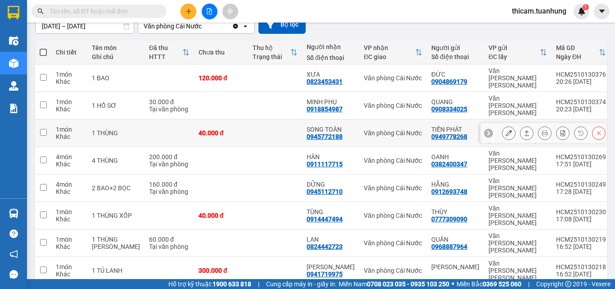
scroll to position [123, 0]
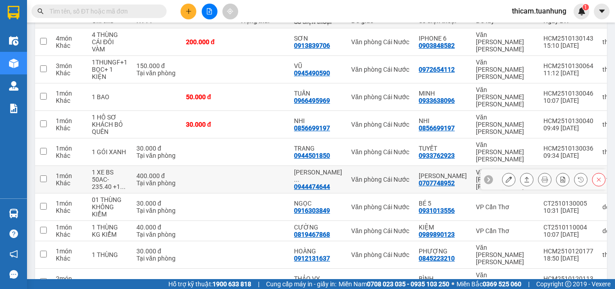
scroll to position [151, 0]
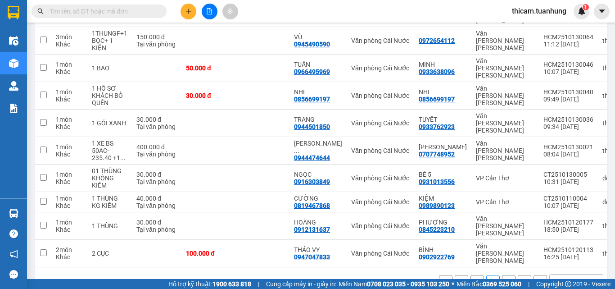
click at [502, 273] on button "3" at bounding box center [509, 282] width 14 height 14
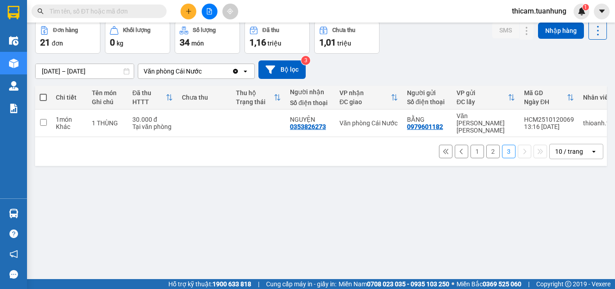
click at [476, 149] on button "1" at bounding box center [478, 152] width 14 height 14
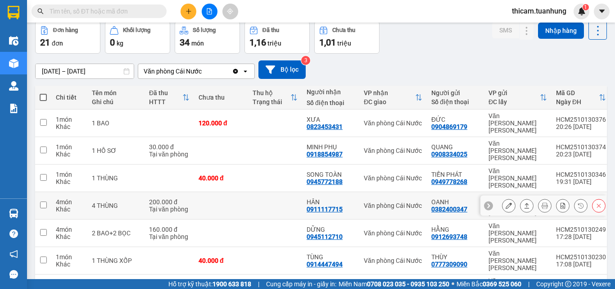
scroll to position [123, 0]
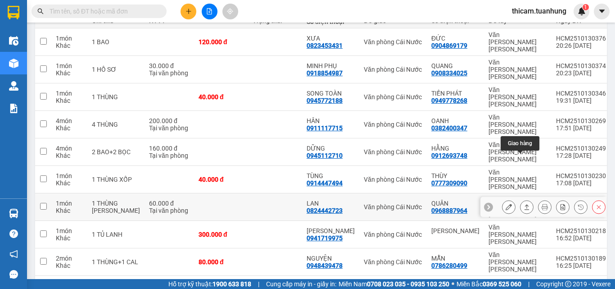
click at [524, 204] on icon at bounding box center [527, 207] width 6 height 6
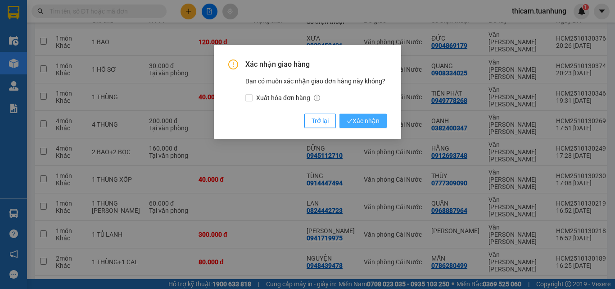
click at [368, 117] on span "Xác nhận" at bounding box center [363, 121] width 33 height 10
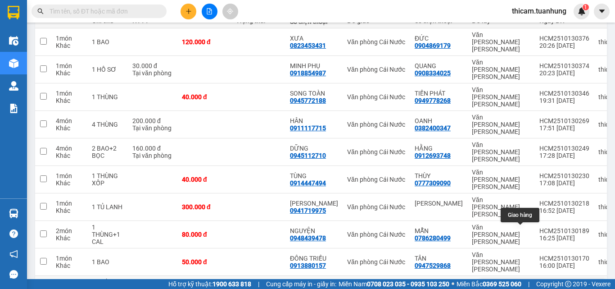
click at [524, 273] on icon at bounding box center [527, 289] width 6 height 6
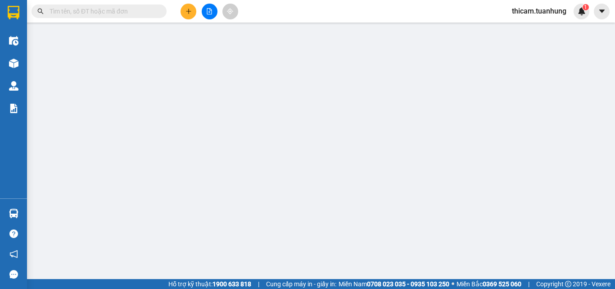
type input "0903848582"
type input "IPHONE 6"
type input "0913839706"
type input "SƠN"
type input "200.000"
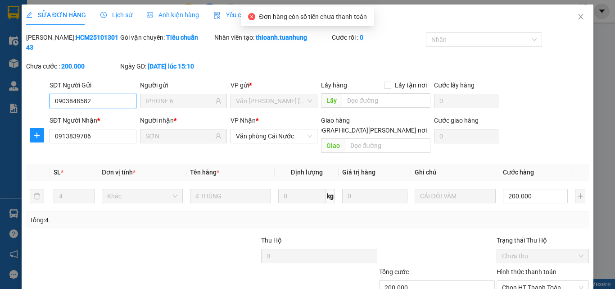
scroll to position [46, 0]
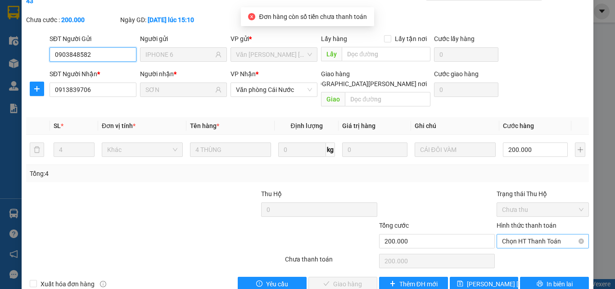
click at [521, 234] on span "Chọn HT Thanh Toán" at bounding box center [543, 241] width 82 height 14
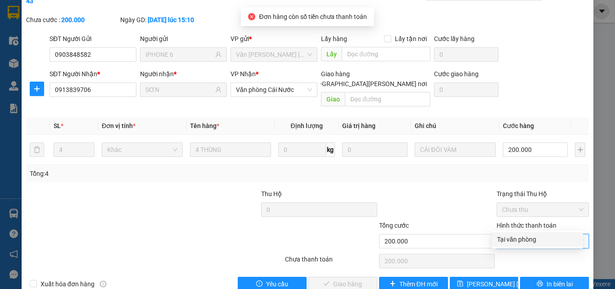
click at [514, 238] on div "Tại văn phòng" at bounding box center [537, 239] width 81 height 10
type input "0"
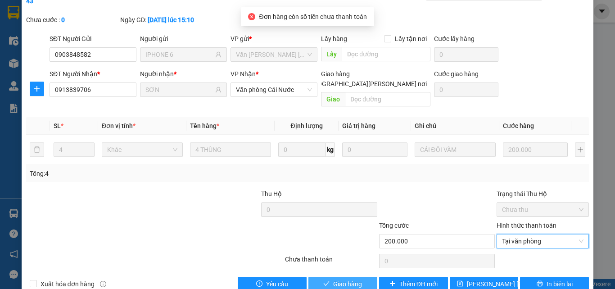
click at [347, 273] on span "Giao hàng" at bounding box center [347, 284] width 29 height 10
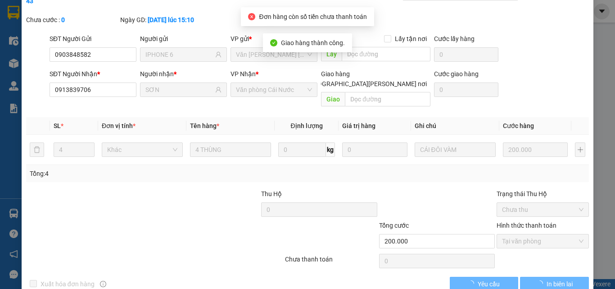
scroll to position [0, 0]
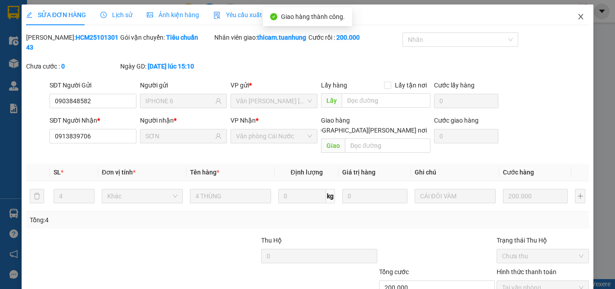
click at [579, 17] on span "Close" at bounding box center [580, 17] width 25 height 25
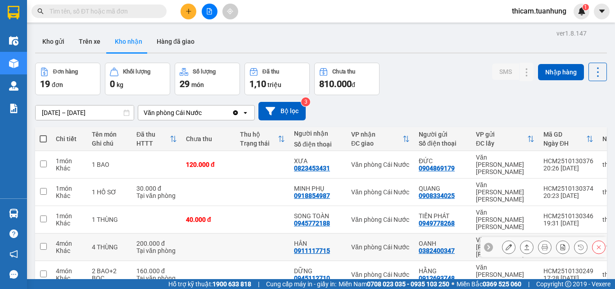
scroll to position [123, 0]
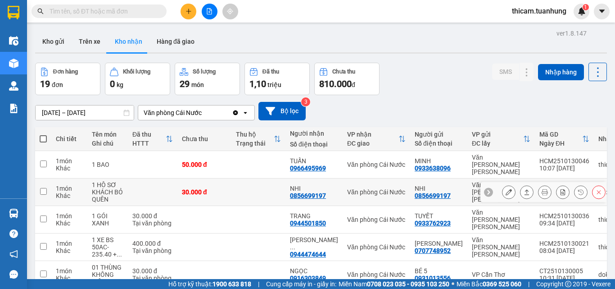
scroll to position [117, 0]
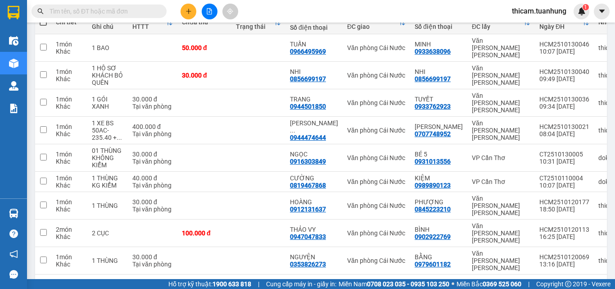
click at [486, 273] on button "1" at bounding box center [493, 289] width 14 height 14
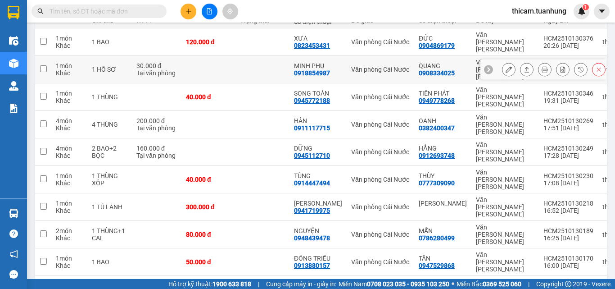
scroll to position [0, 0]
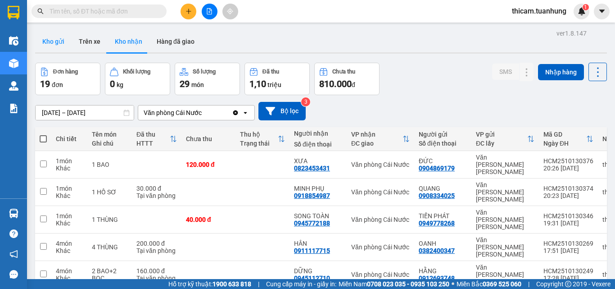
click at [56, 44] on button "Kho gửi" at bounding box center [53, 42] width 36 height 22
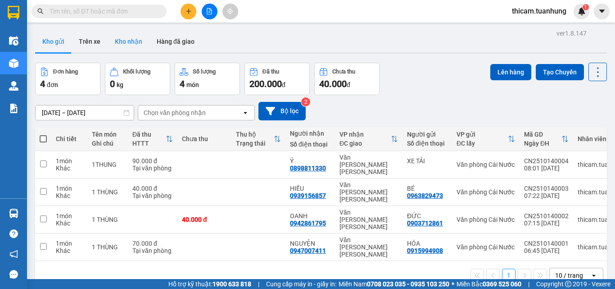
click at [136, 37] on button "Kho nhận" at bounding box center [129, 42] width 42 height 22
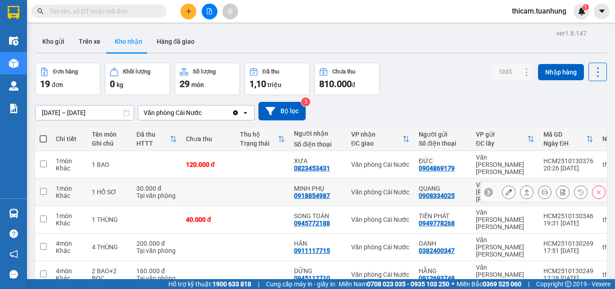
scroll to position [123, 0]
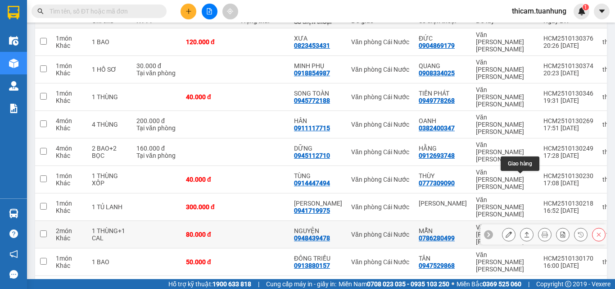
click at [524, 231] on icon at bounding box center [527, 234] width 6 height 6
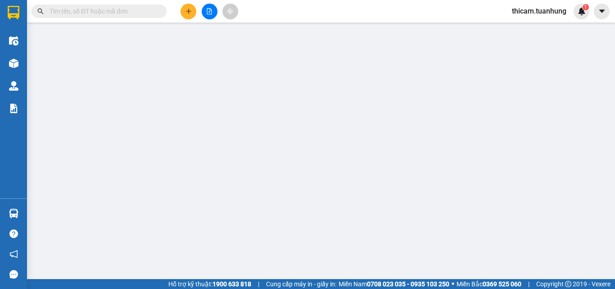
type input "0786280499"
type input "MẪN"
type input "0948439478"
type input "NGUYỆN"
type input "80.000"
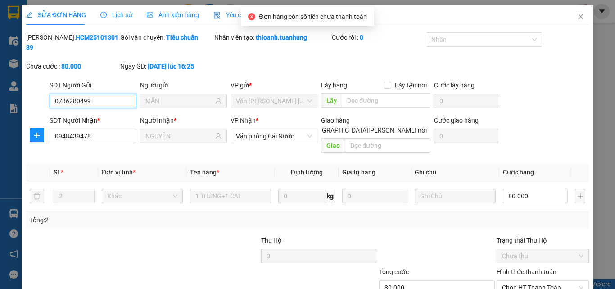
scroll to position [46, 0]
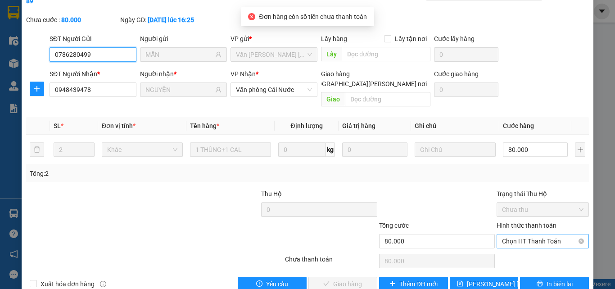
drag, startPoint x: 527, startPoint y: 217, endPoint x: 525, endPoint y: 224, distance: 6.9
click at [526, 234] on span "Chọn HT Thanh Toán" at bounding box center [543, 241] width 82 height 14
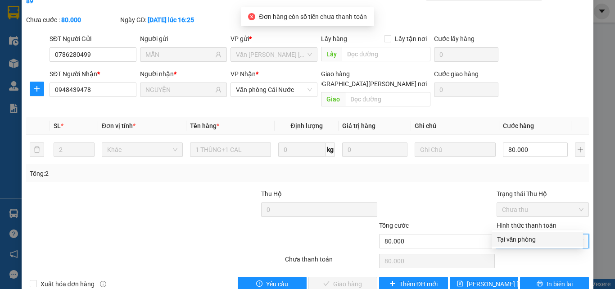
click at [525, 233] on div "Tại văn phòng" at bounding box center [537, 239] width 91 height 14
type input "0"
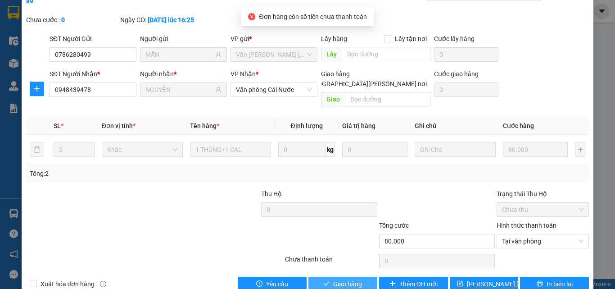
click at [346, 273] on span "Giao hàng" at bounding box center [347, 284] width 29 height 10
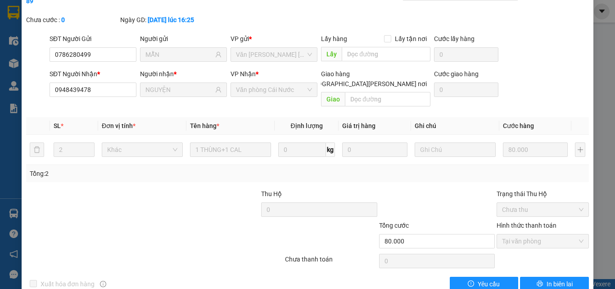
scroll to position [0, 0]
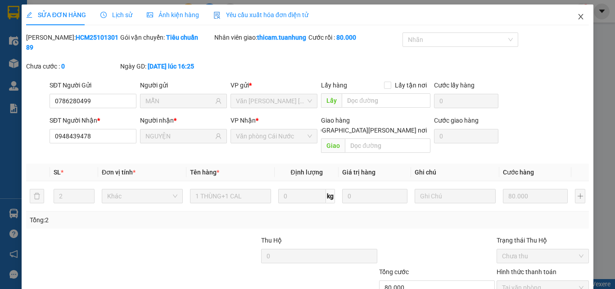
click at [579, 17] on icon "close" at bounding box center [581, 16] width 5 height 5
